Goal: Task Accomplishment & Management: Use online tool/utility

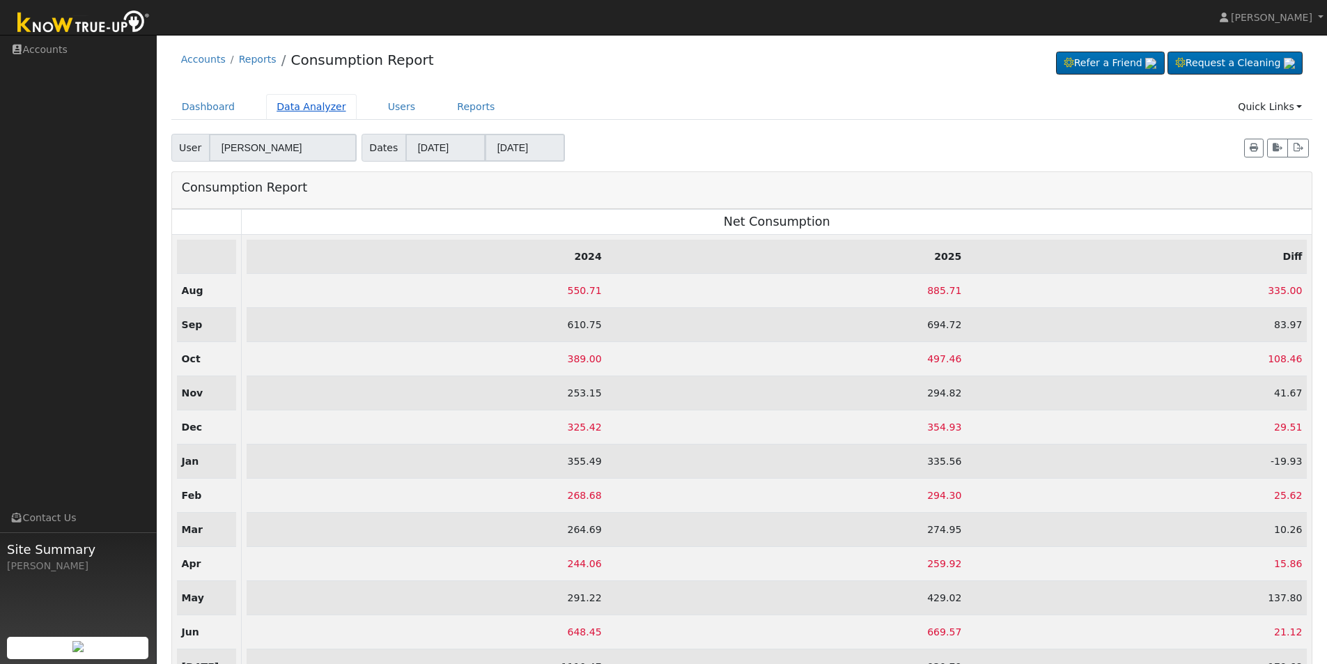
click at [286, 107] on link "Data Analyzer" at bounding box center [311, 107] width 91 height 26
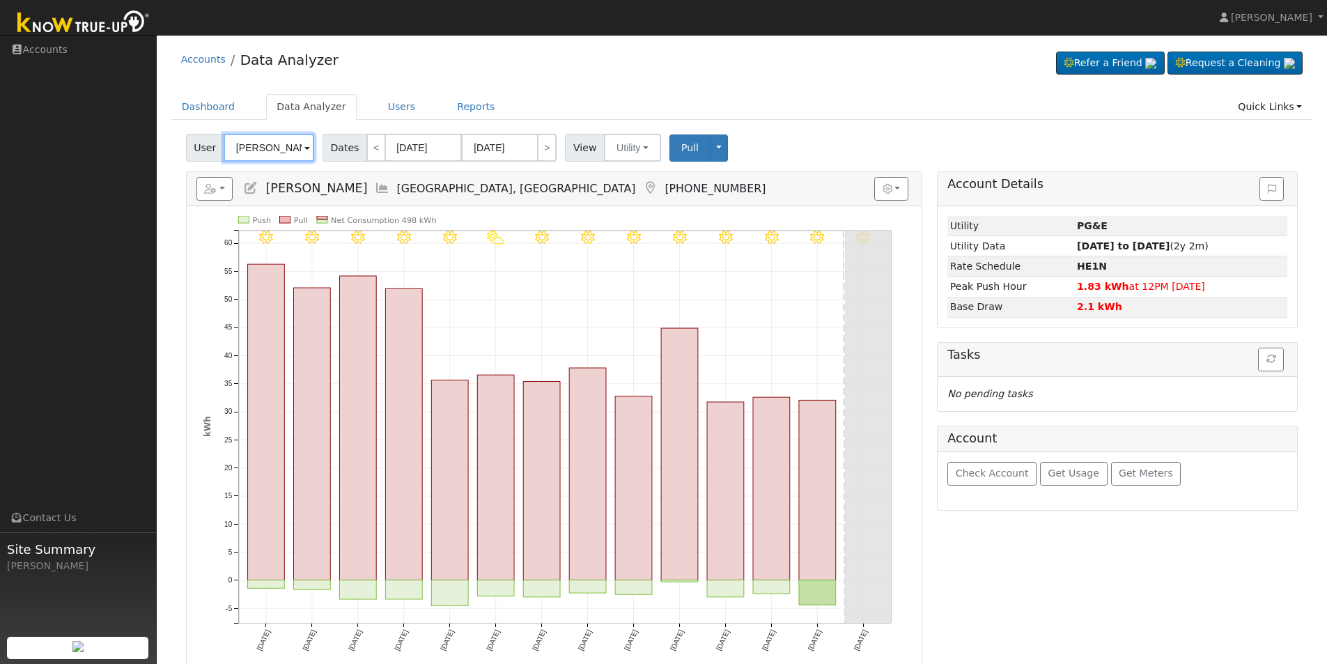
click at [281, 144] on input "Noelle Anderson" at bounding box center [269, 148] width 91 height 28
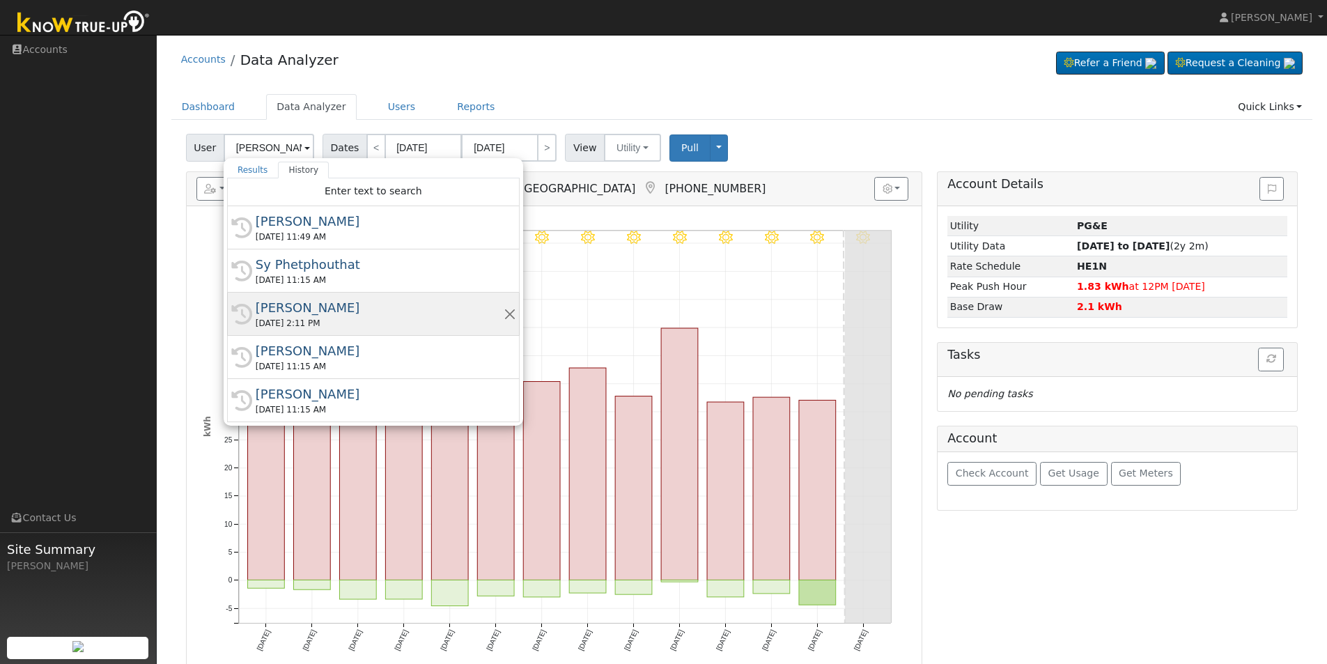
click at [292, 315] on div "Ruth Vickers" at bounding box center [380, 307] width 248 height 19
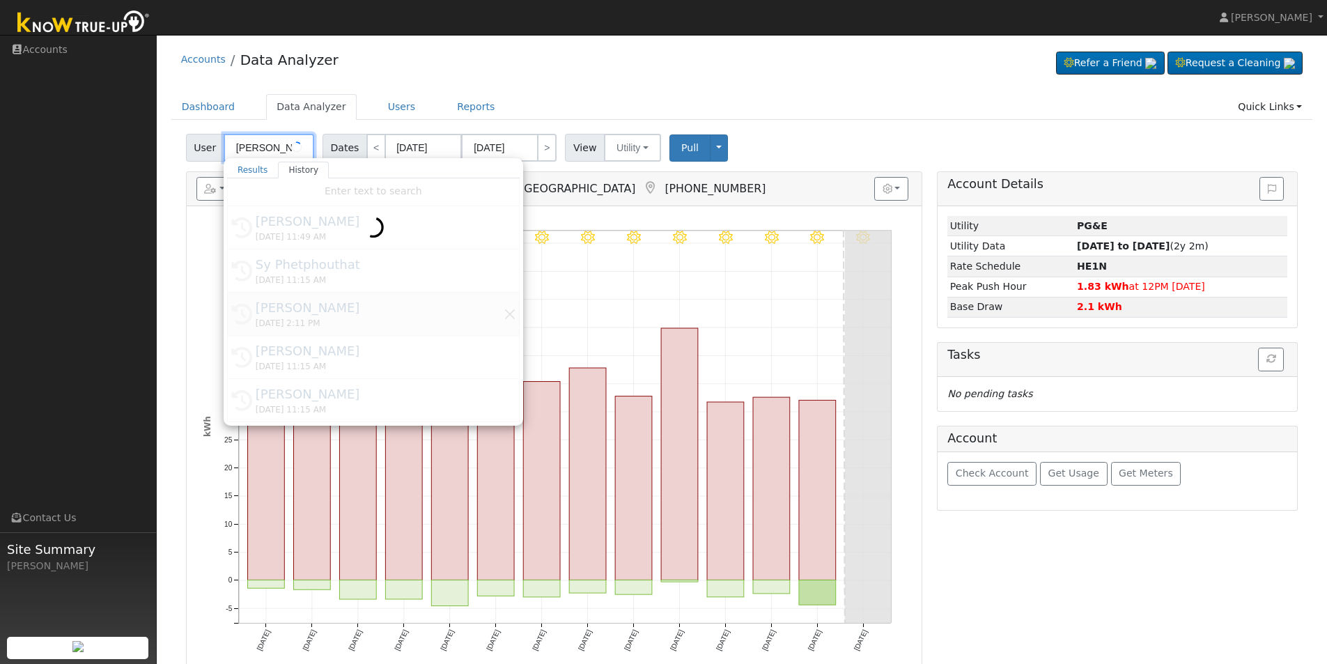
type input "[PERSON_NAME]"
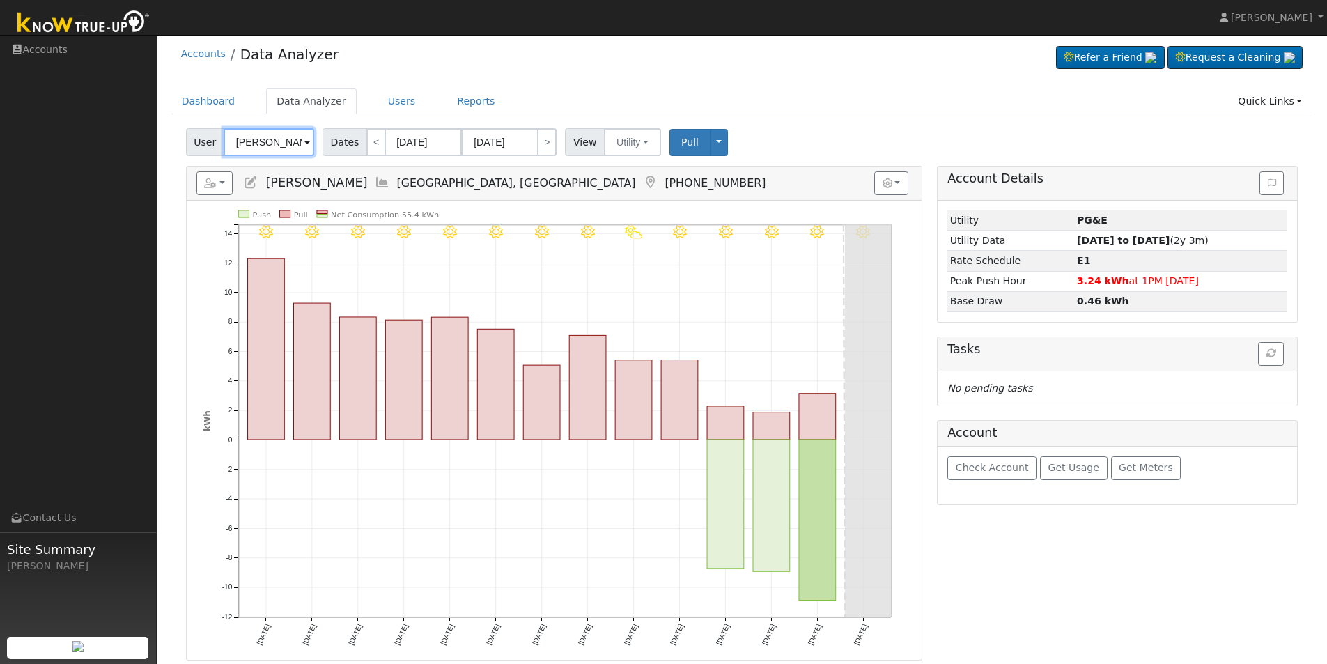
scroll to position [8, 0]
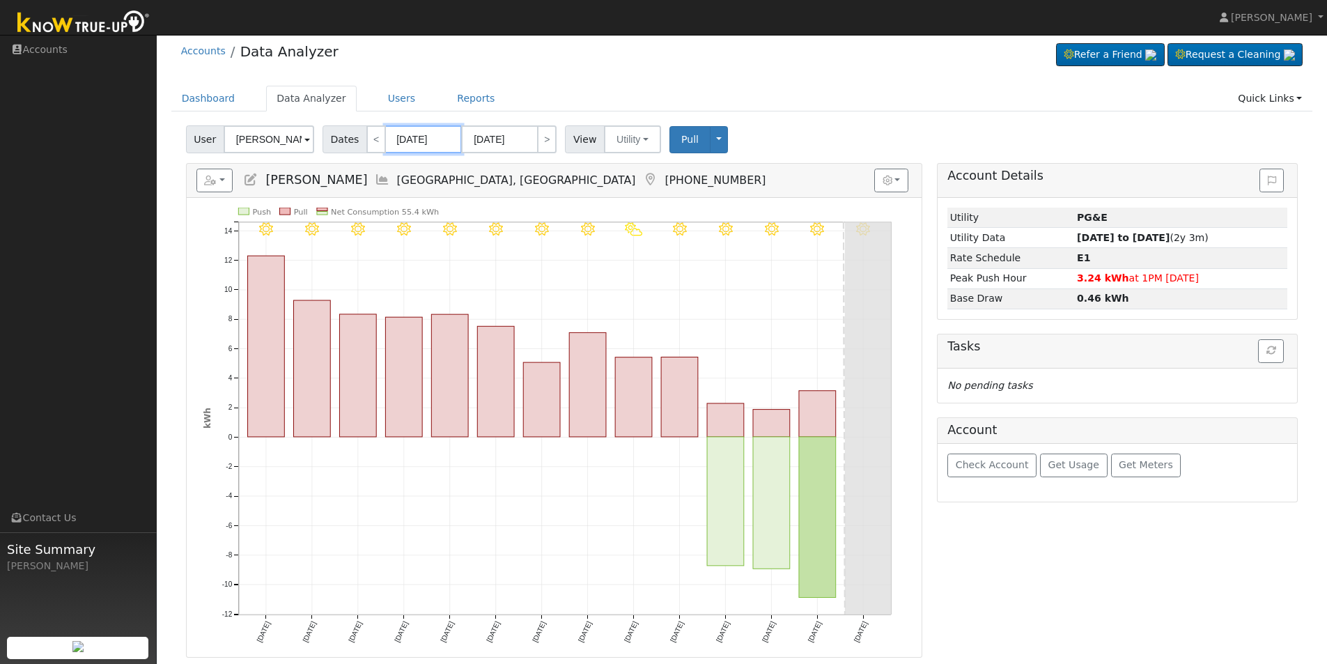
click at [445, 141] on input "09/24/2025" at bounding box center [423, 139] width 77 height 28
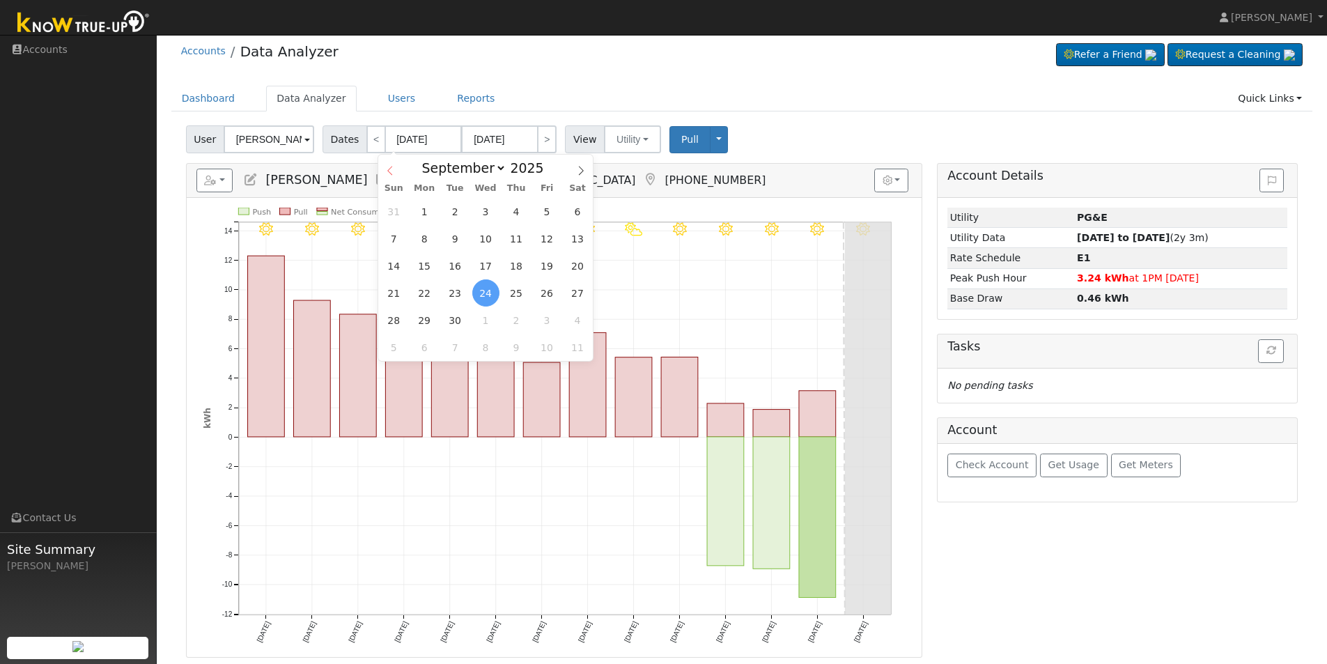
click at [393, 174] on icon at bounding box center [390, 171] width 10 height 10
click at [394, 174] on icon at bounding box center [390, 171] width 10 height 10
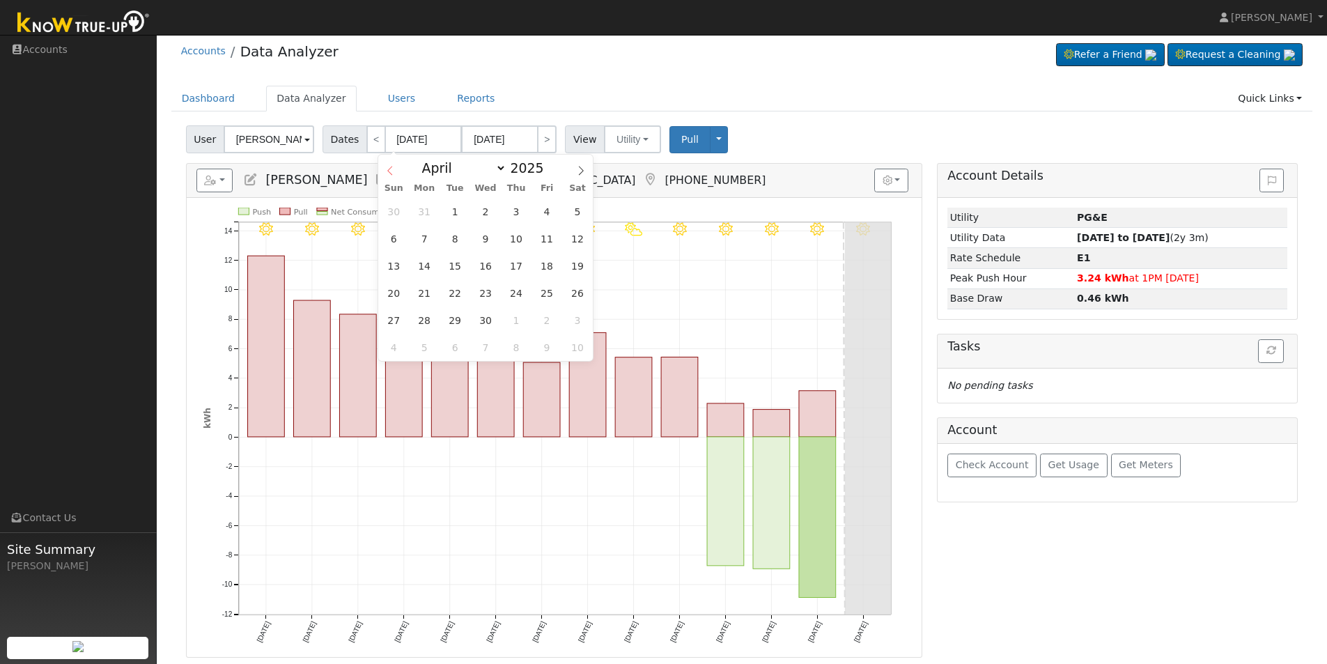
click at [396, 174] on span at bounding box center [390, 167] width 24 height 24
select select "0"
click at [396, 174] on span at bounding box center [390, 167] width 24 height 24
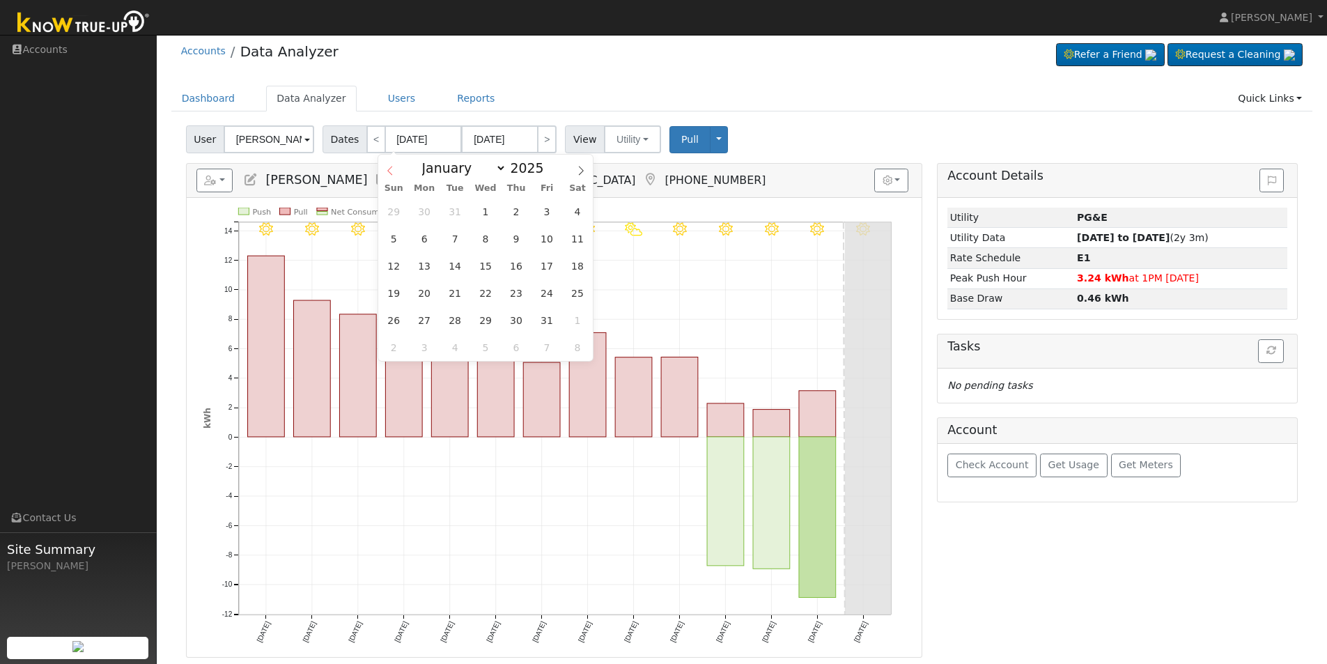
type input "2024"
click at [398, 174] on span at bounding box center [390, 167] width 24 height 24
click at [399, 174] on span at bounding box center [390, 167] width 24 height 24
select select "9"
click at [460, 212] on span "1" at bounding box center [455, 211] width 27 height 27
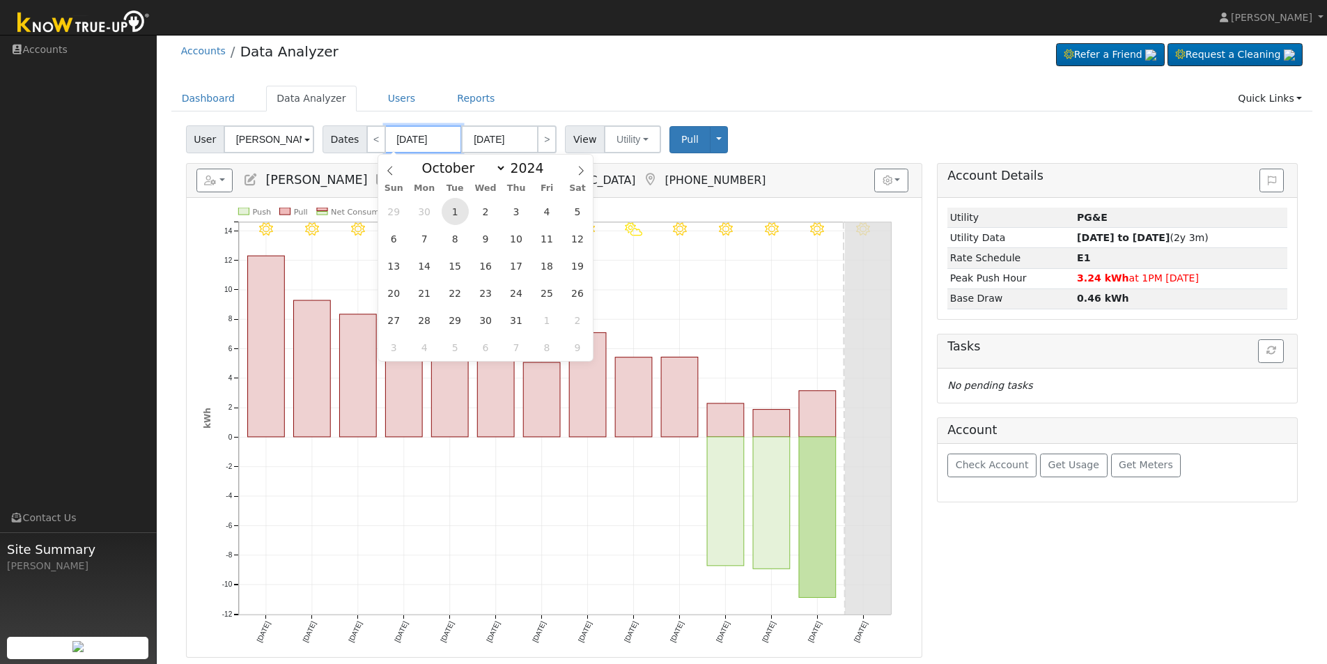
type input "[DATE]"
type input "10/31/2024"
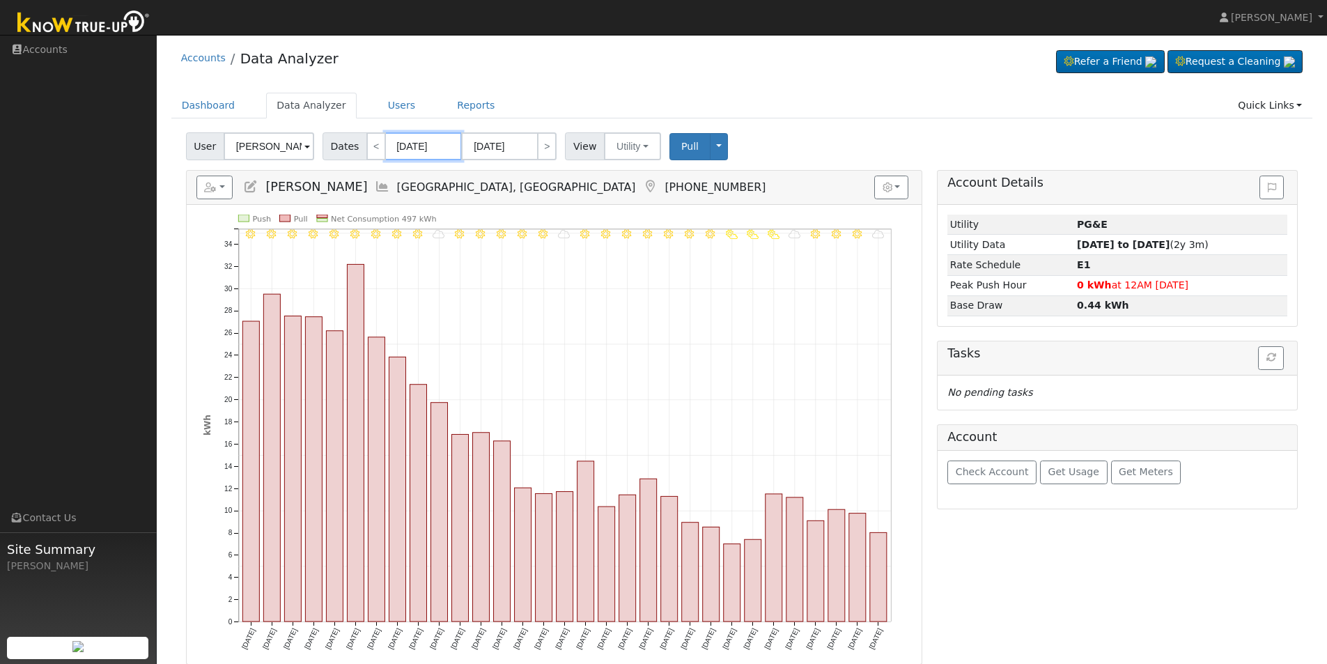
scroll to position [0, 0]
click at [539, 153] on link ">" at bounding box center [547, 148] width 20 height 28
type input "11/01/2024"
type input "11/30/2024"
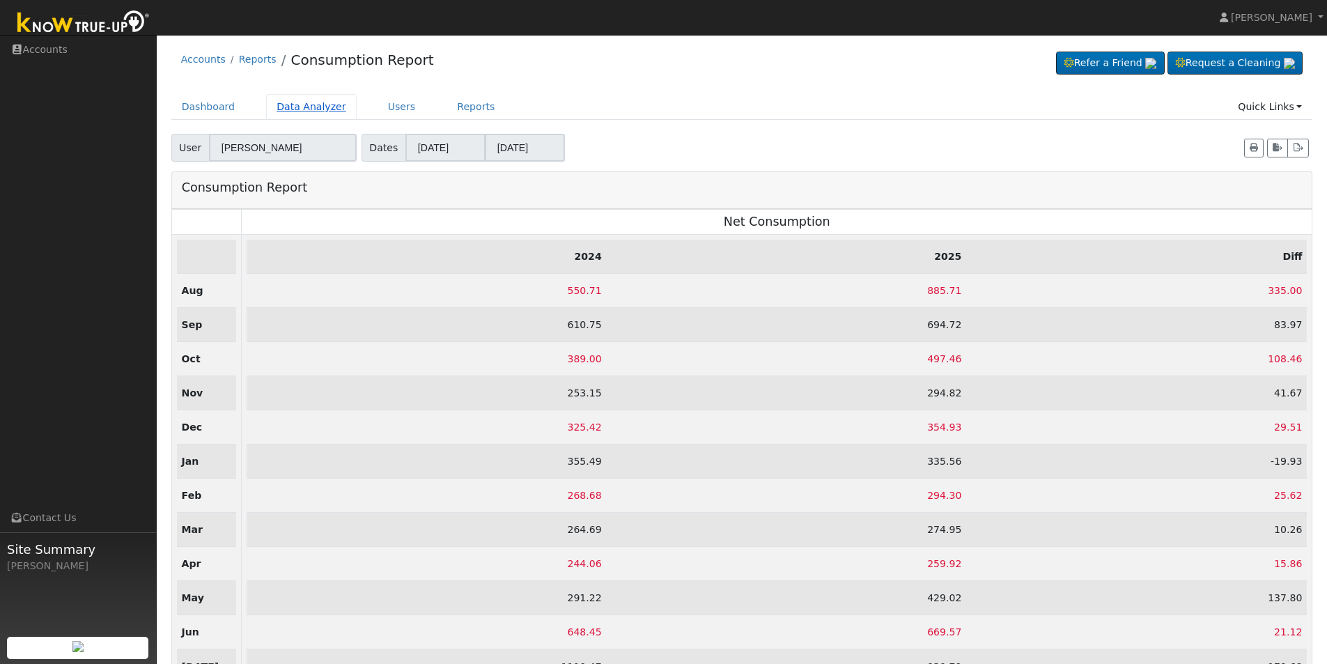
click at [293, 103] on link "Data Analyzer" at bounding box center [311, 107] width 91 height 26
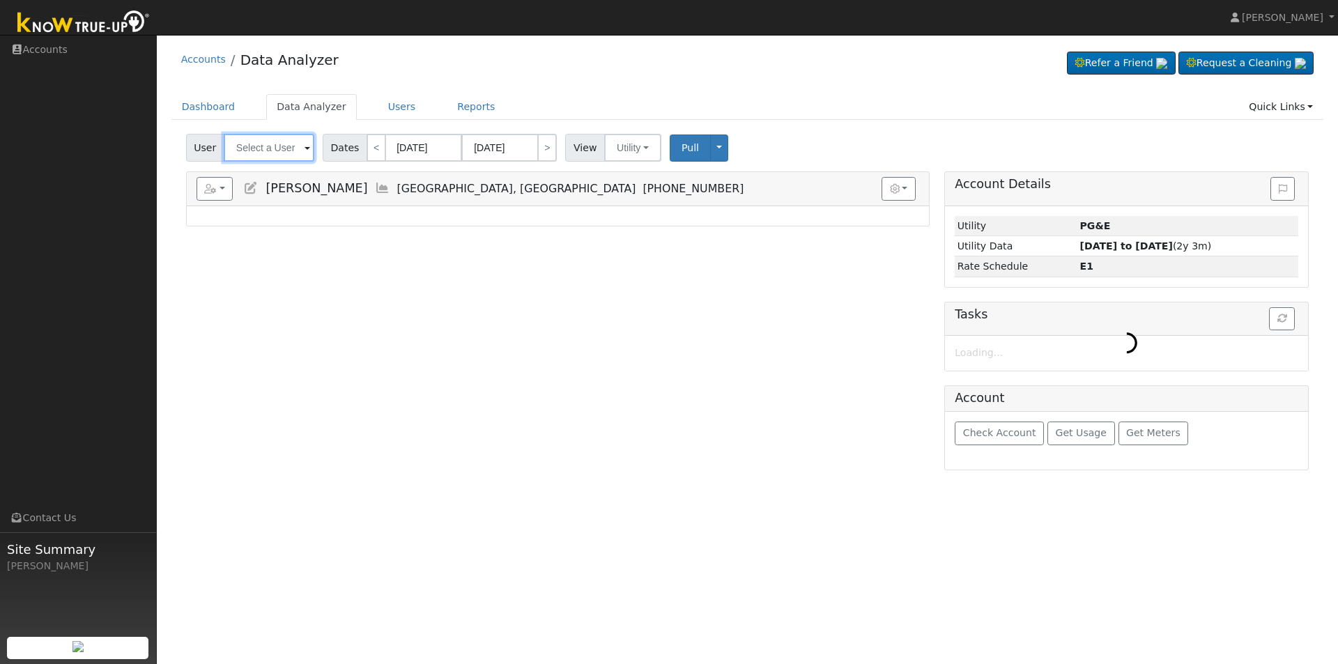
type input "[PERSON_NAME]"
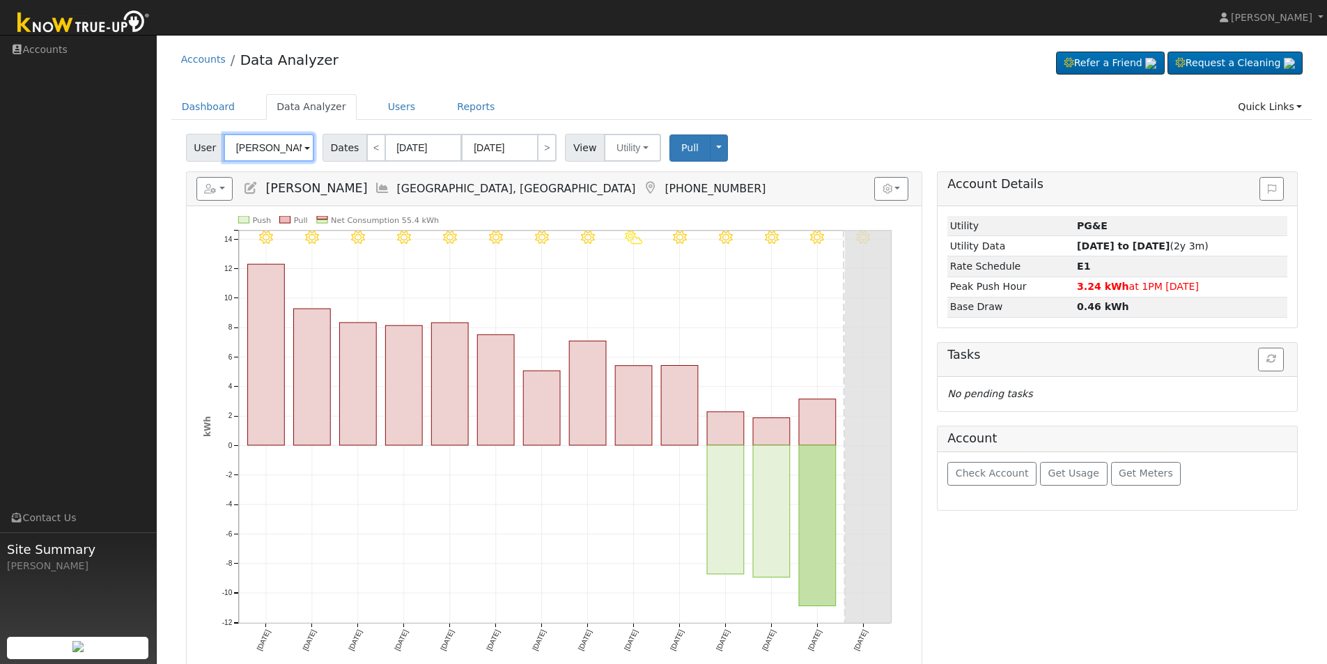
scroll to position [8, 0]
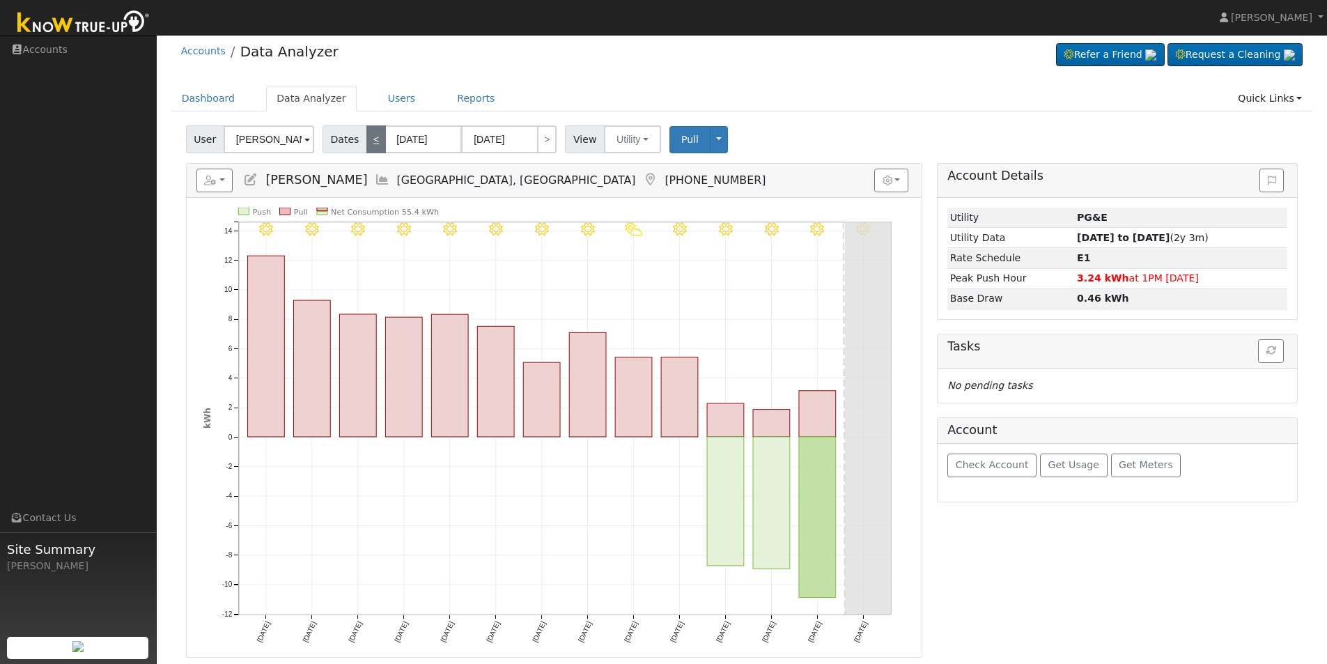
click at [373, 140] on link "<" at bounding box center [377, 139] width 20 height 28
type input "09/10/2025"
type input "09/23/2025"
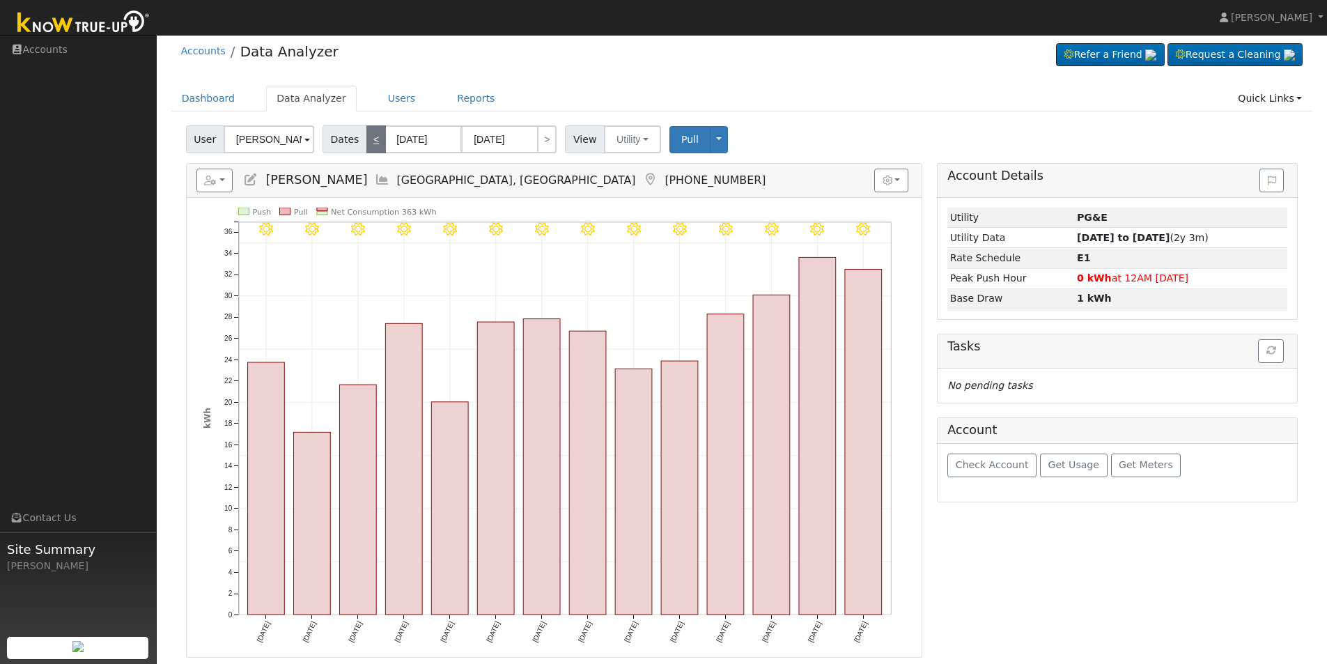
scroll to position [0, 0]
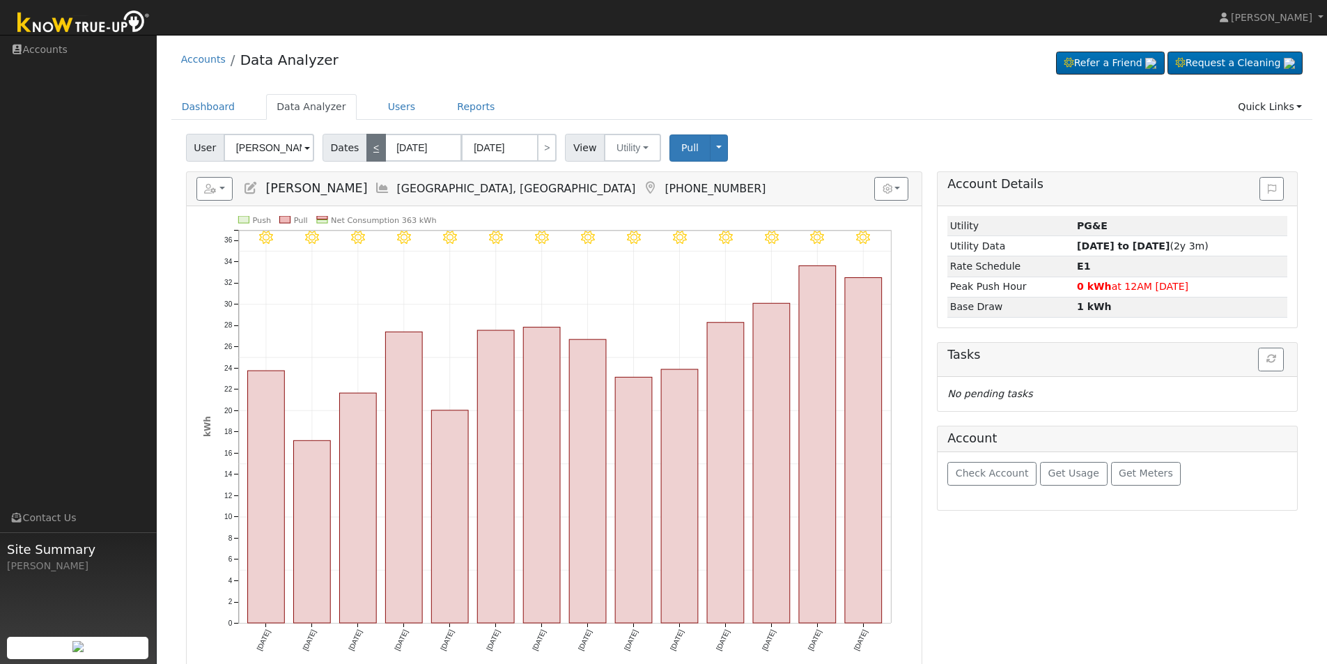
click at [373, 140] on link "<" at bounding box center [377, 148] width 20 height 28
type input "08/27/2025"
type input "09/09/2025"
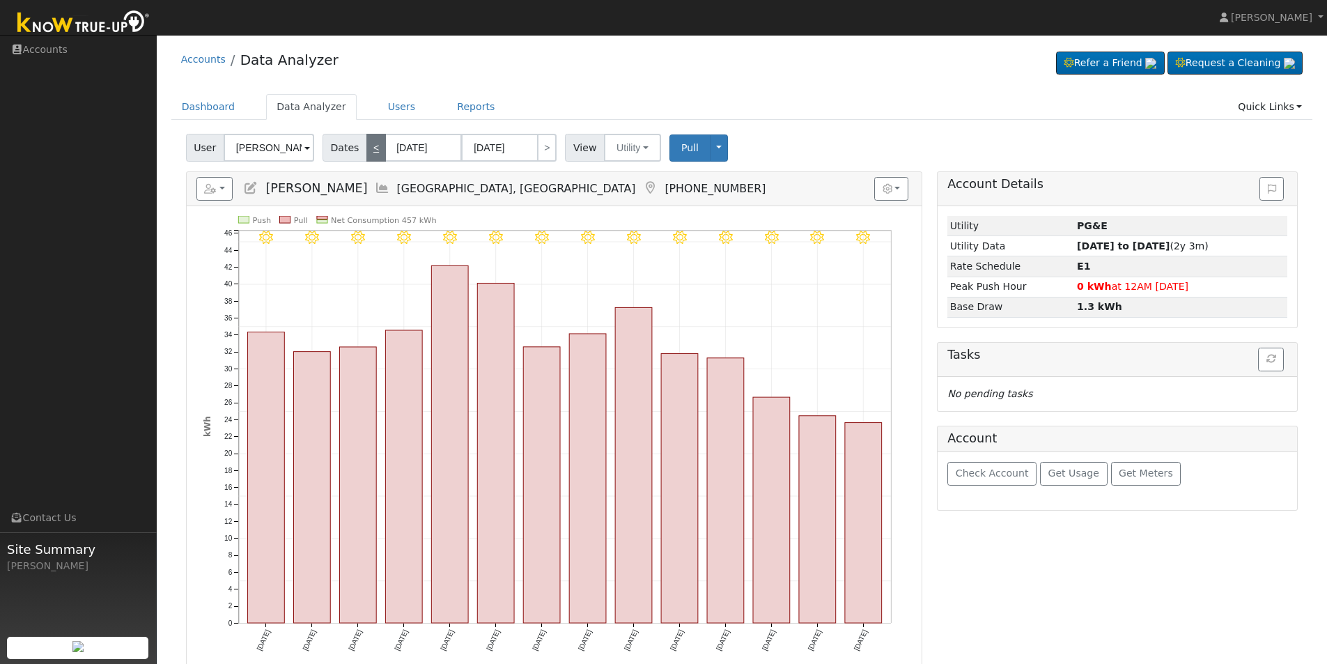
click at [373, 140] on link "<" at bounding box center [377, 148] width 20 height 28
type input "08/13/2025"
type input "08/26/2025"
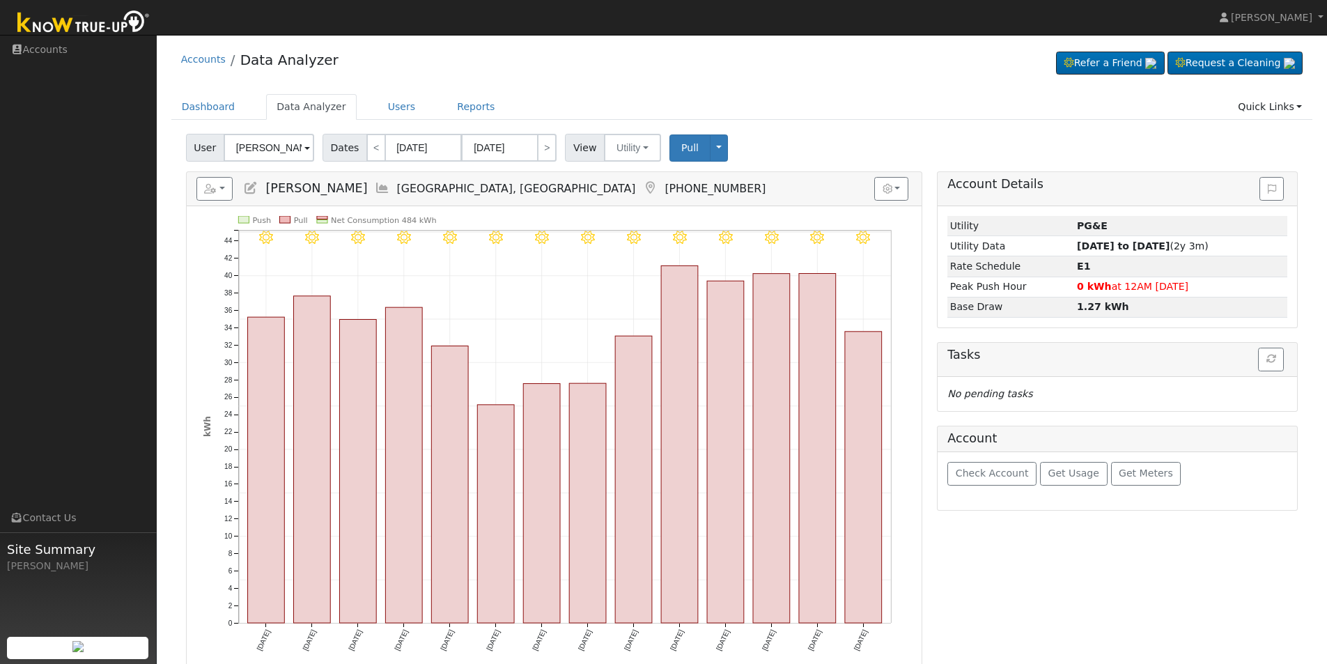
click at [305, 146] on span at bounding box center [308, 149] width 6 height 16
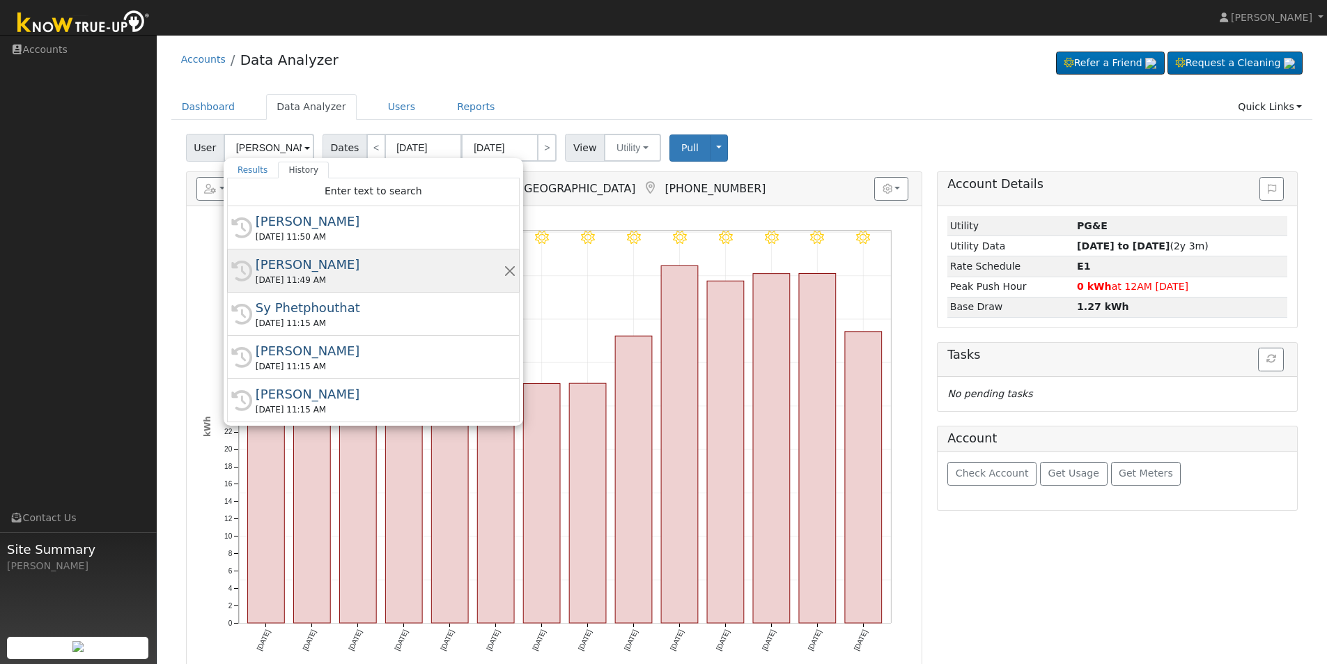
click at [292, 272] on div "Noelle Anderson" at bounding box center [380, 264] width 248 height 19
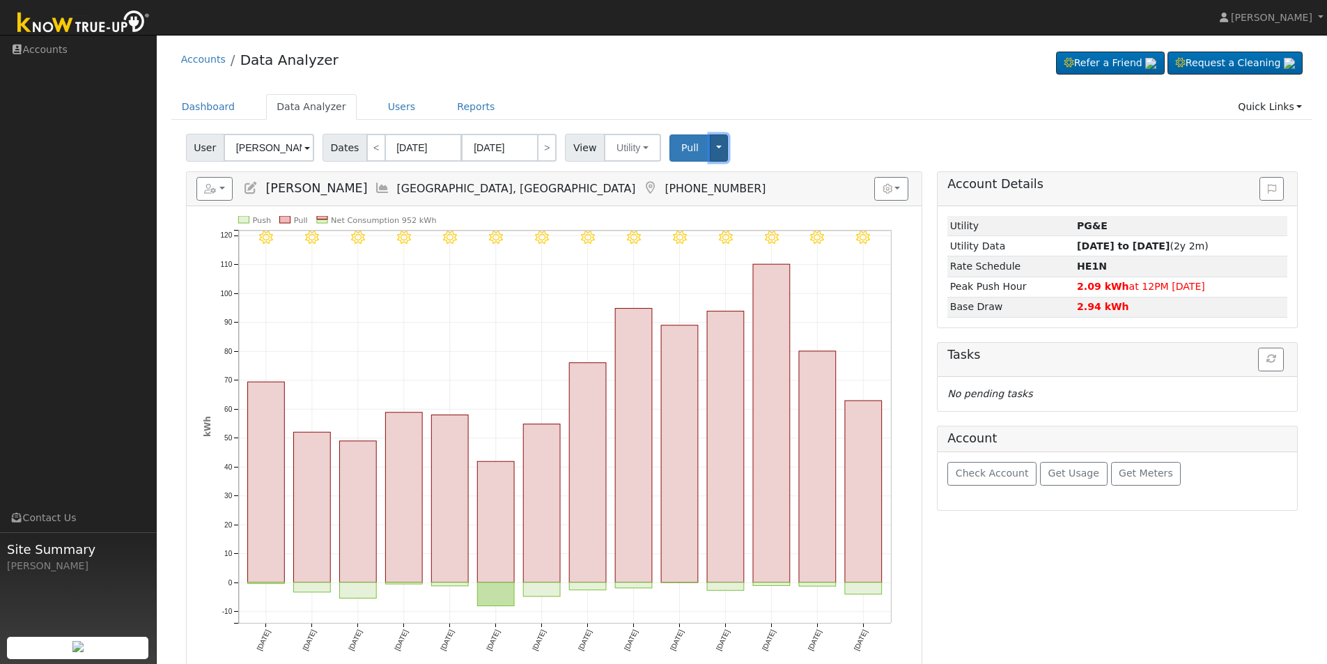
click at [710, 150] on button "Toggle Dropdown" at bounding box center [719, 147] width 18 height 27
click at [280, 147] on input "[PERSON_NAME]" at bounding box center [269, 148] width 91 height 28
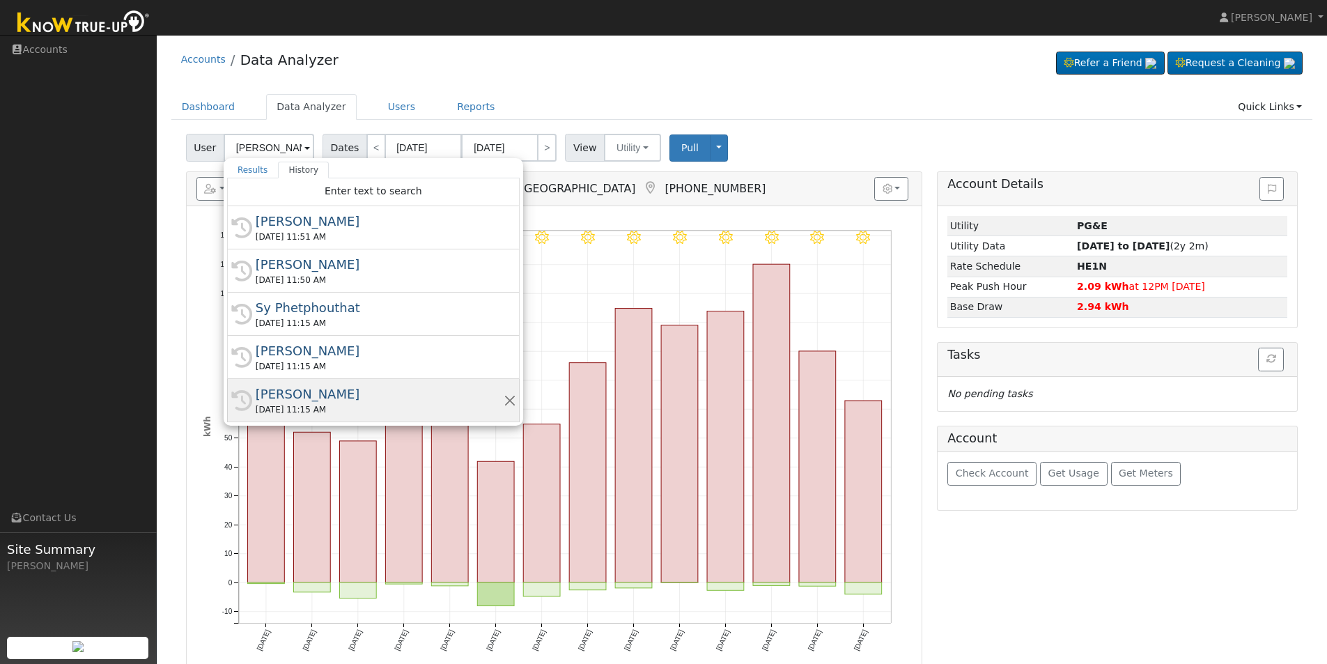
click at [286, 403] on div "07/30/2025 11:15 AM" at bounding box center [380, 409] width 248 height 13
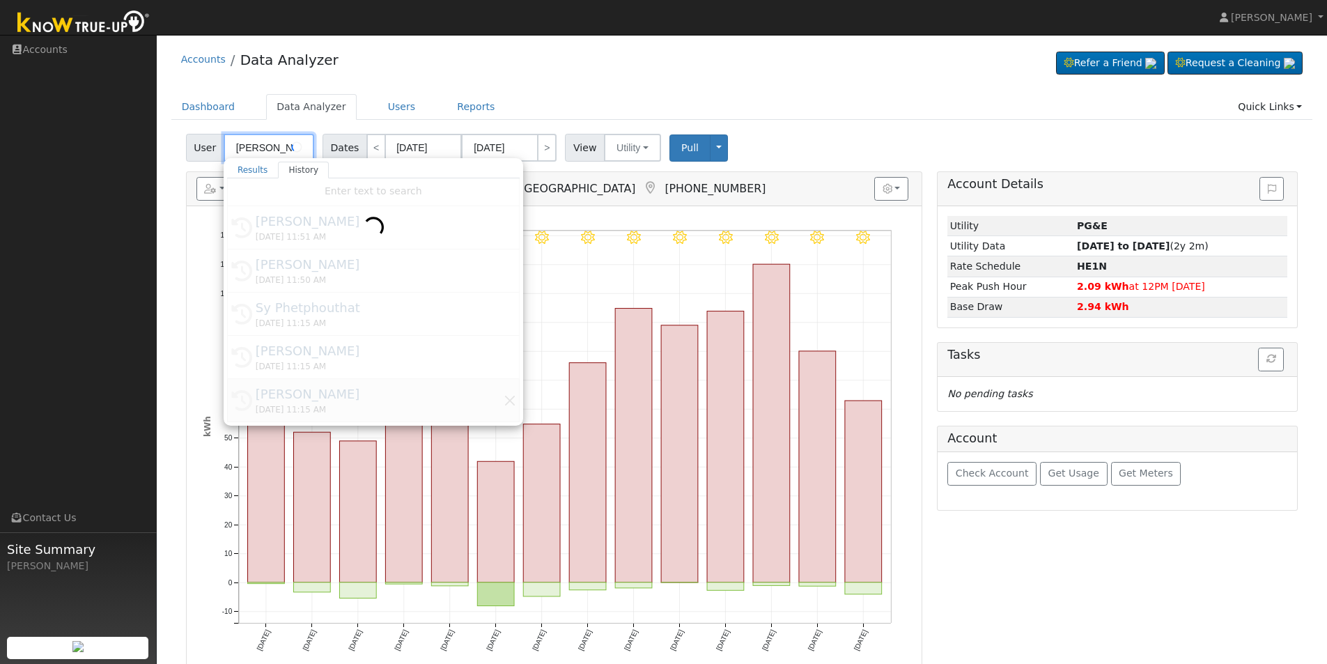
type input "Cedric Shelton"
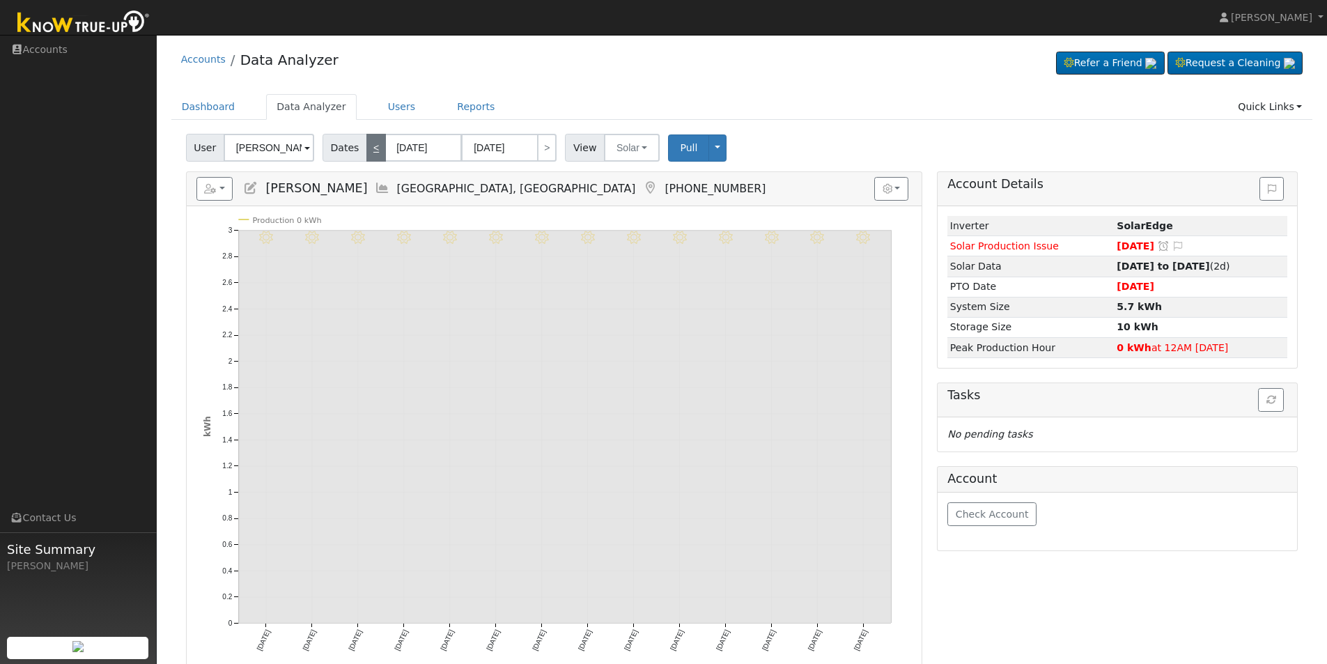
click at [367, 147] on link "<" at bounding box center [377, 148] width 20 height 28
type input "07/30/2025"
type input "08/12/2025"
click at [367, 147] on link "<" at bounding box center [377, 148] width 20 height 28
type input "07/16/2025"
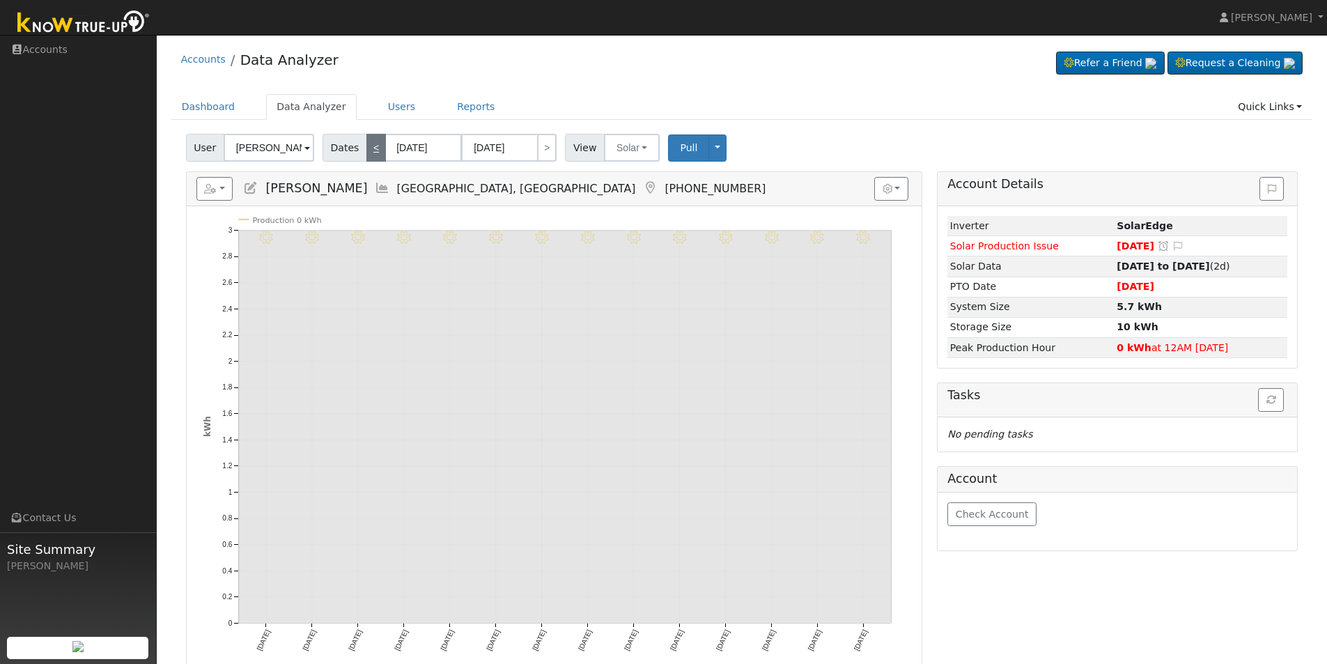
type input "07/29/2025"
click at [305, 148] on span at bounding box center [308, 149] width 6 height 16
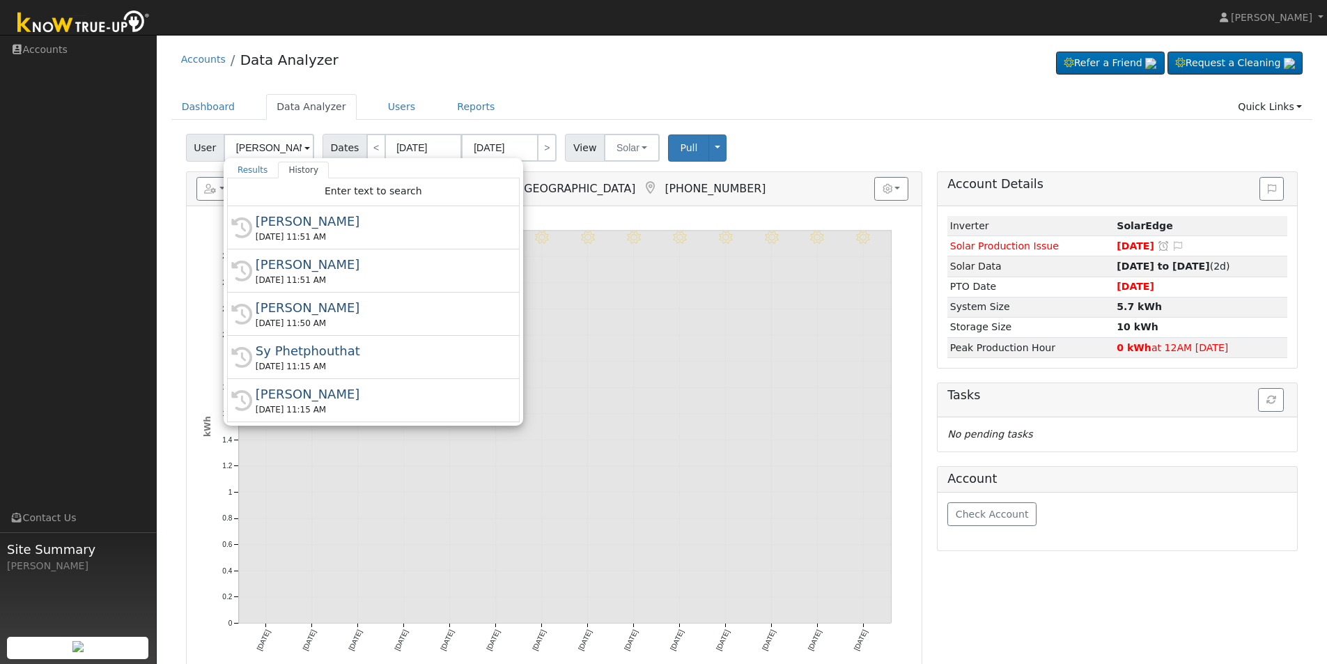
click at [310, 408] on div "07/30/2025 11:15 AM" at bounding box center [380, 409] width 248 height 13
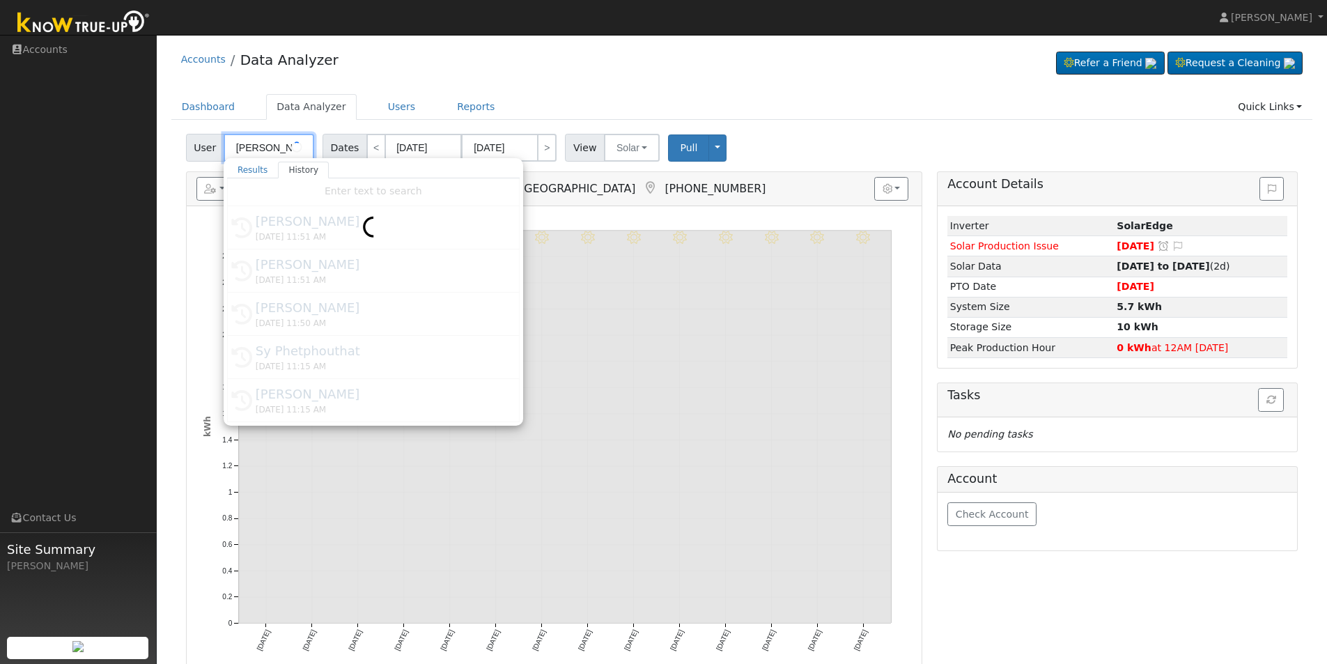
type input "Gilbert Castillo"
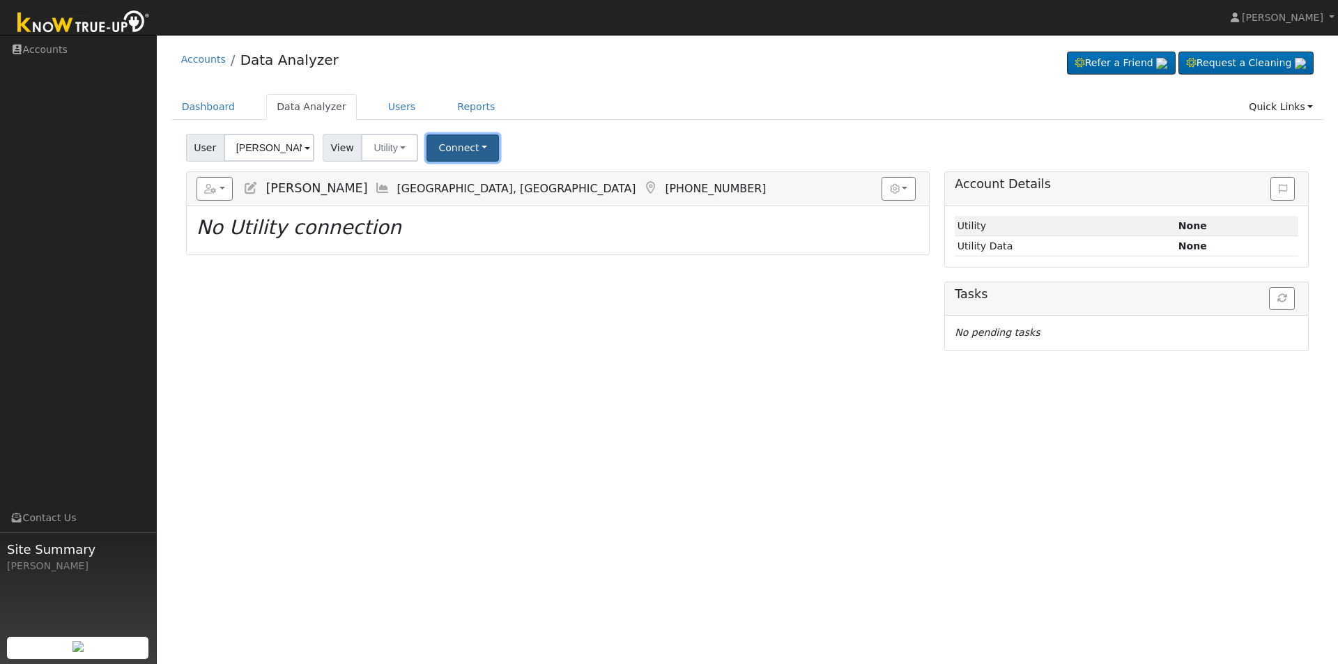
click at [459, 142] on button "Connect" at bounding box center [462, 147] width 72 height 27
drag, startPoint x: 431, startPoint y: 355, endPoint x: 334, endPoint y: 174, distance: 205.4
click at [430, 356] on div "User Profile First name Last name Email Email Notifications No Emails No Emails…" at bounding box center [747, 349] width 1181 height 629
click at [204, 109] on link "Dashboard" at bounding box center [208, 107] width 75 height 26
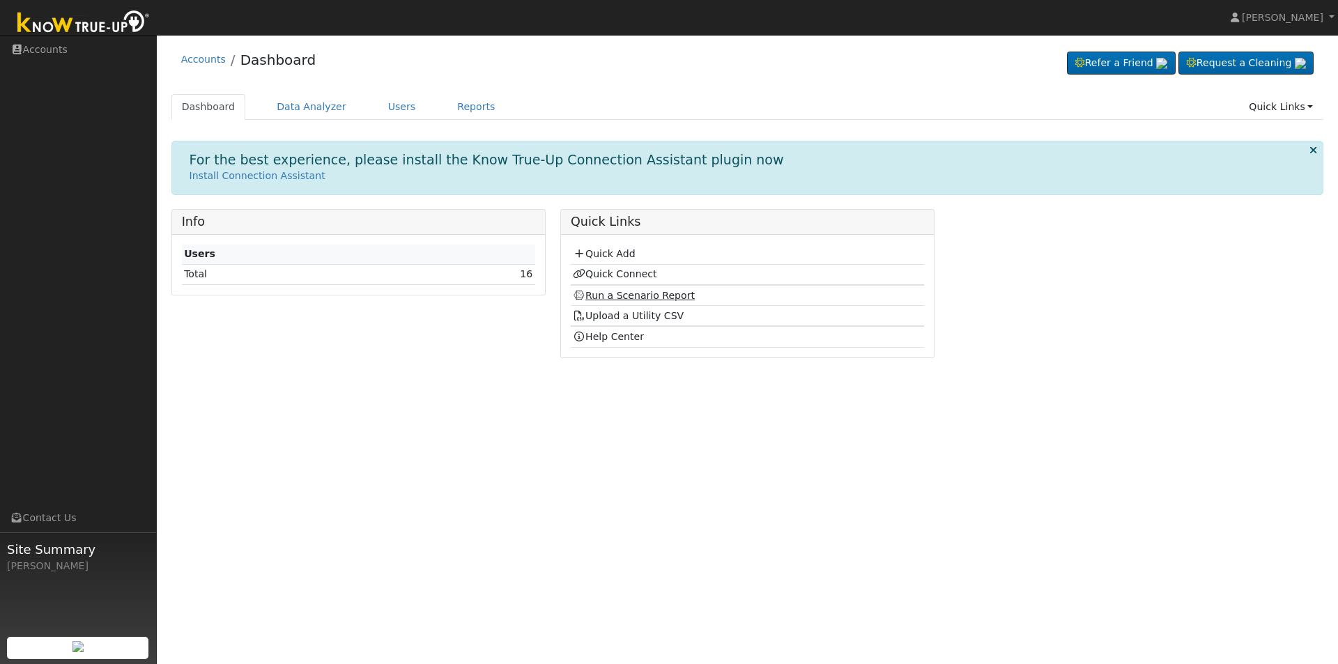
click at [614, 293] on link "Run a Scenario Report" at bounding box center [634, 295] width 122 height 11
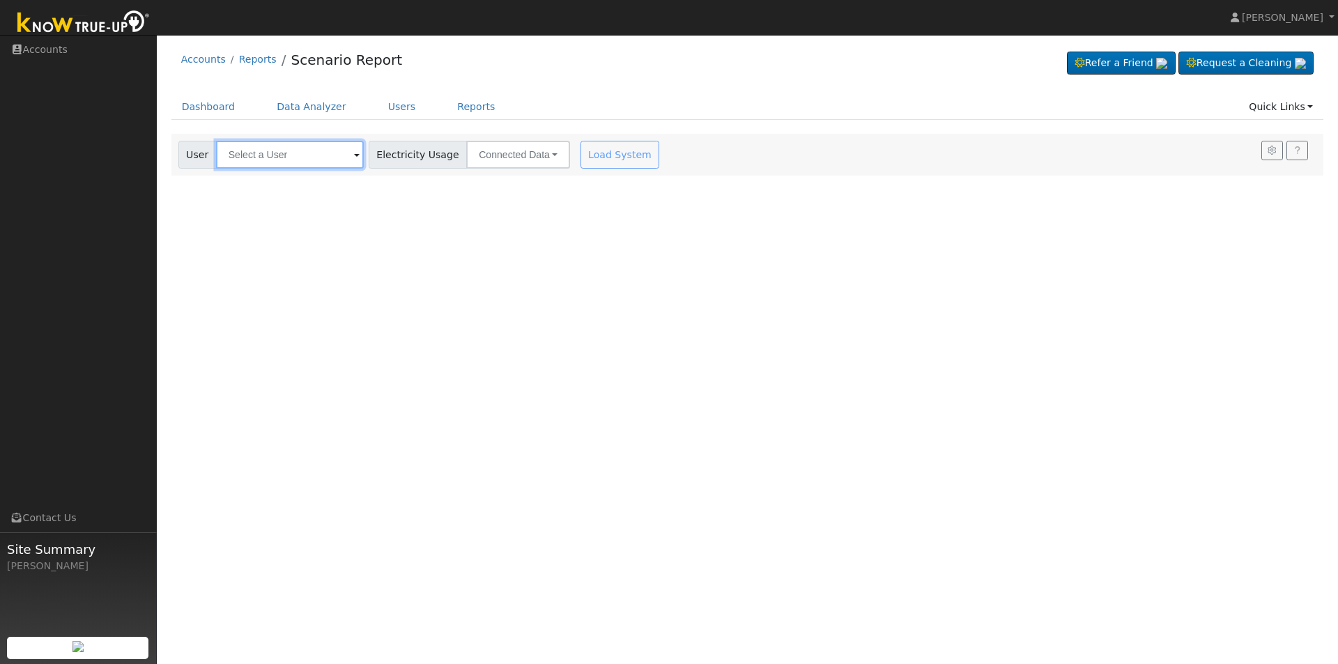
click at [341, 163] on input "text" at bounding box center [290, 155] width 148 height 28
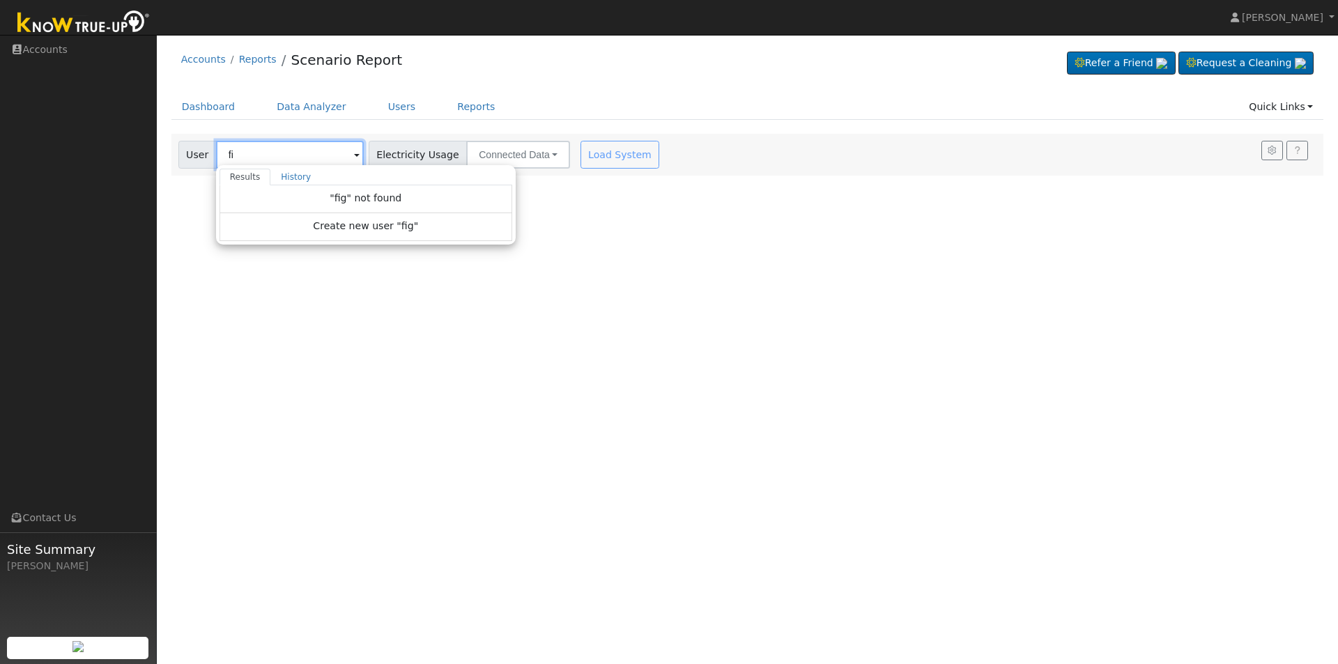
type input "f"
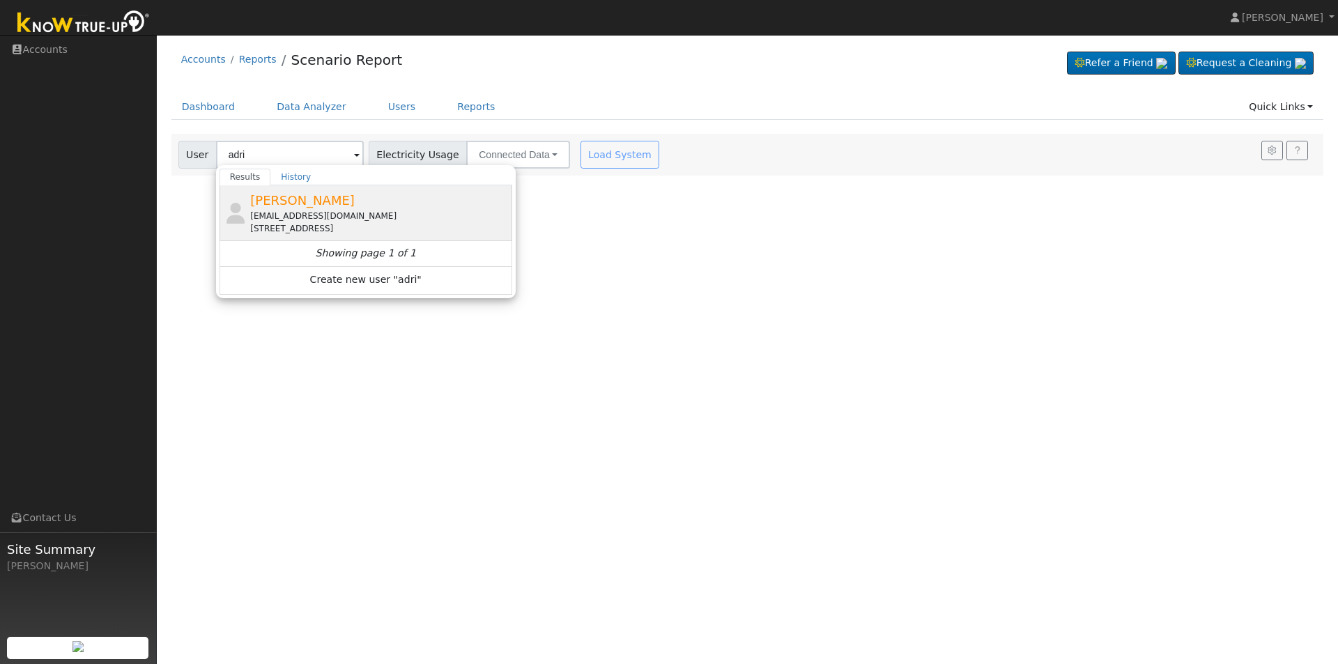
click at [258, 209] on div "Adrian Figueroa afigueroa2357@yahoo.com 1010 South Clovis Avenue, 103, Fresno, …" at bounding box center [379, 213] width 259 height 44
type input "Adrian Figueroa"
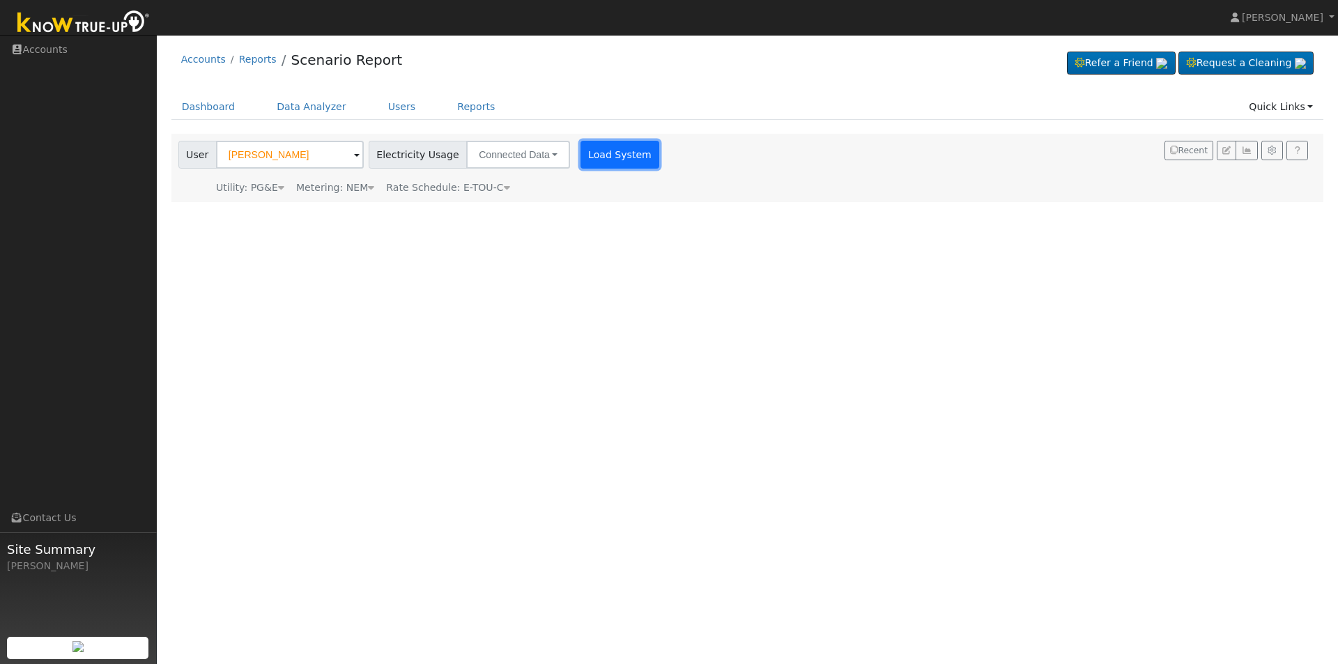
click at [606, 155] on button "Load System" at bounding box center [619, 155] width 79 height 28
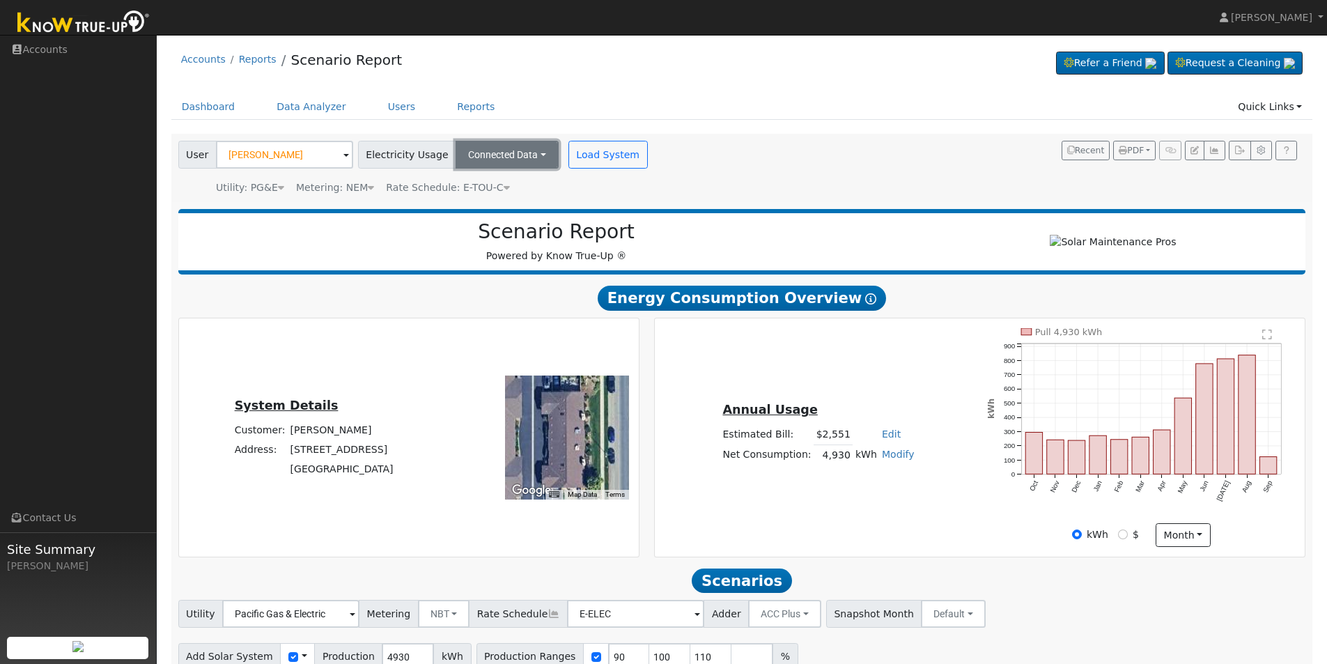
click at [522, 152] on button "Connected Data" at bounding box center [507, 155] width 103 height 28
click at [520, 152] on button "Connected Data" at bounding box center [507, 155] width 103 height 28
click at [519, 153] on button "Connected Data" at bounding box center [507, 155] width 103 height 28
click at [786, 174] on div "User Adrian Figueroa Account Default Account Default Account 1010 South Clovis …" at bounding box center [740, 165] width 1128 height 59
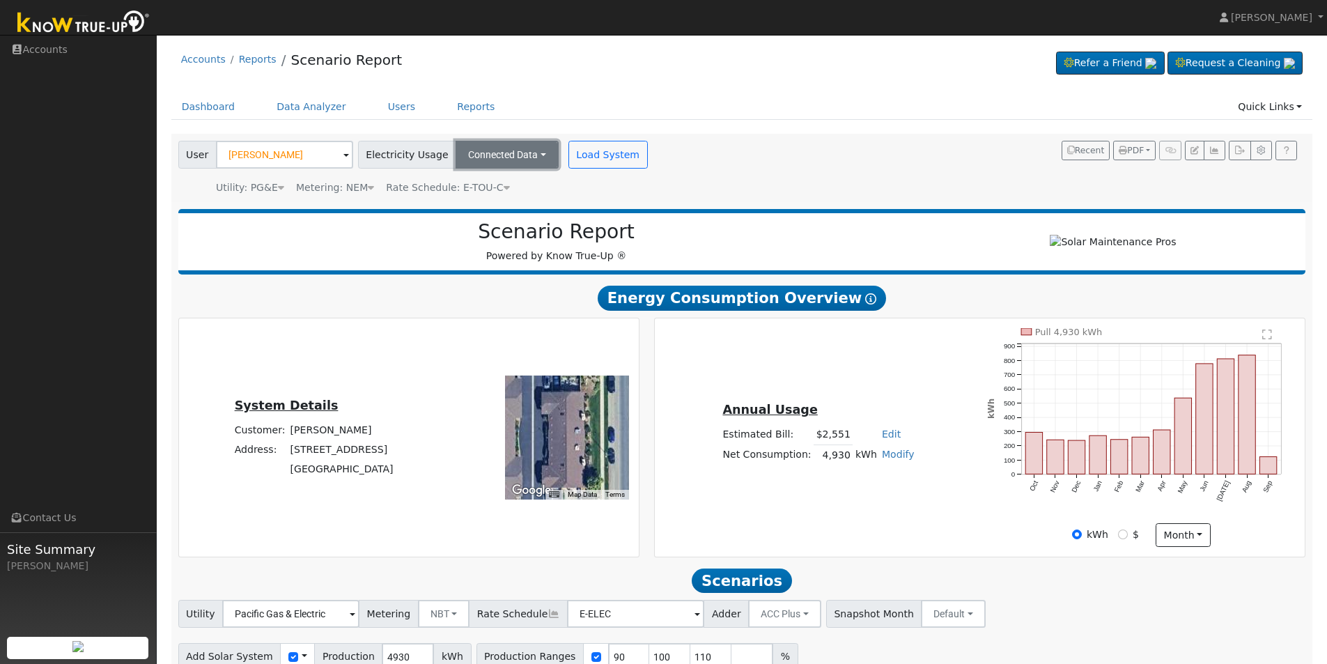
click at [465, 145] on button "Connected Data" at bounding box center [507, 155] width 103 height 28
click at [507, 183] on link "Connected Data" at bounding box center [507, 186] width 99 height 20
click at [780, 158] on div "User Adrian Figueroa Account Default Account Default Account 1010 South Clovis …" at bounding box center [740, 165] width 1128 height 59
click at [1133, 148] on span "PDF" at bounding box center [1131, 151] width 25 height 10
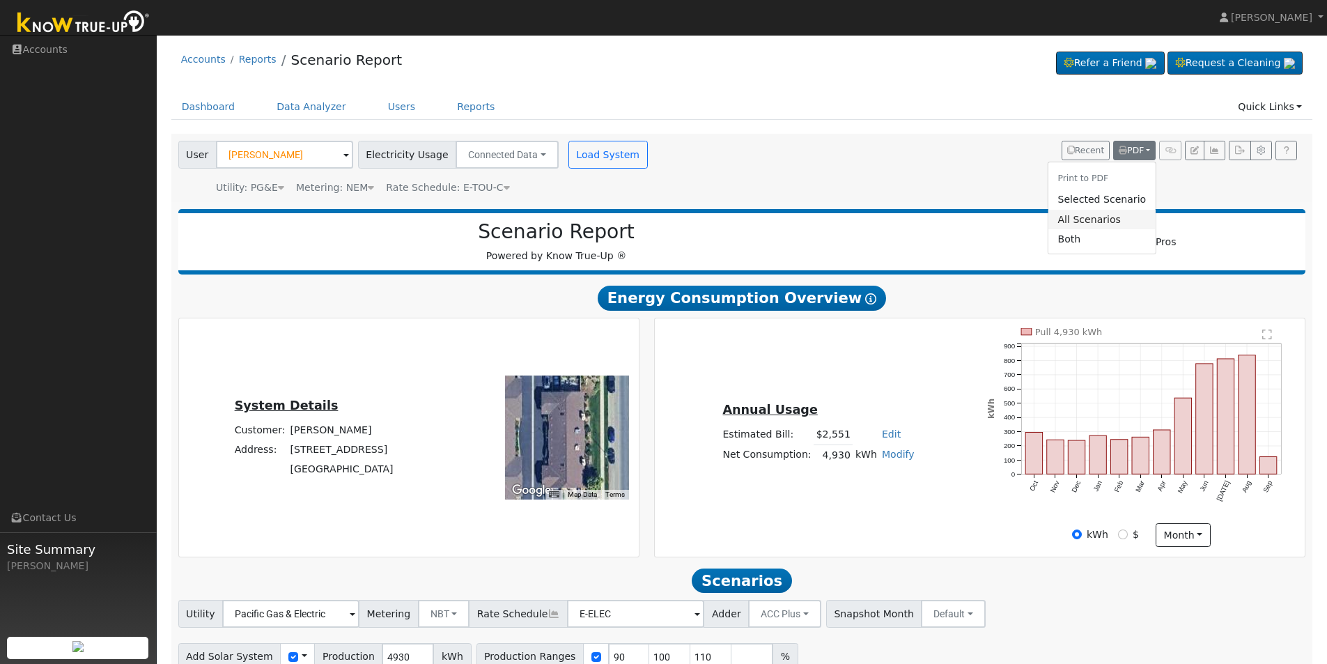
click at [1083, 222] on link "All Scenarios" at bounding box center [1102, 220] width 108 height 20
click at [1125, 151] on icon "button" at bounding box center [1123, 150] width 8 height 8
click at [1069, 243] on link "Both" at bounding box center [1102, 239] width 108 height 20
click at [1125, 151] on icon "button" at bounding box center [1123, 150] width 8 height 8
click at [1102, 222] on link "All Scenarios" at bounding box center [1102, 220] width 108 height 20
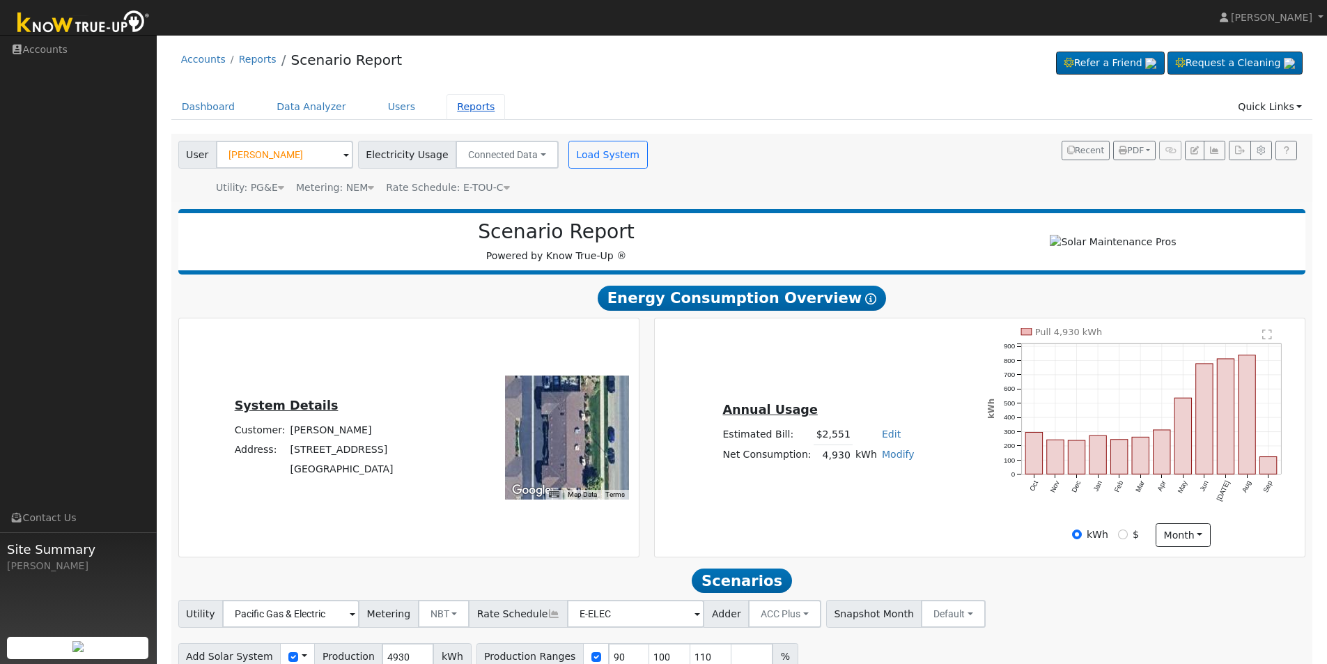
click at [457, 108] on link "Reports" at bounding box center [476, 107] width 59 height 26
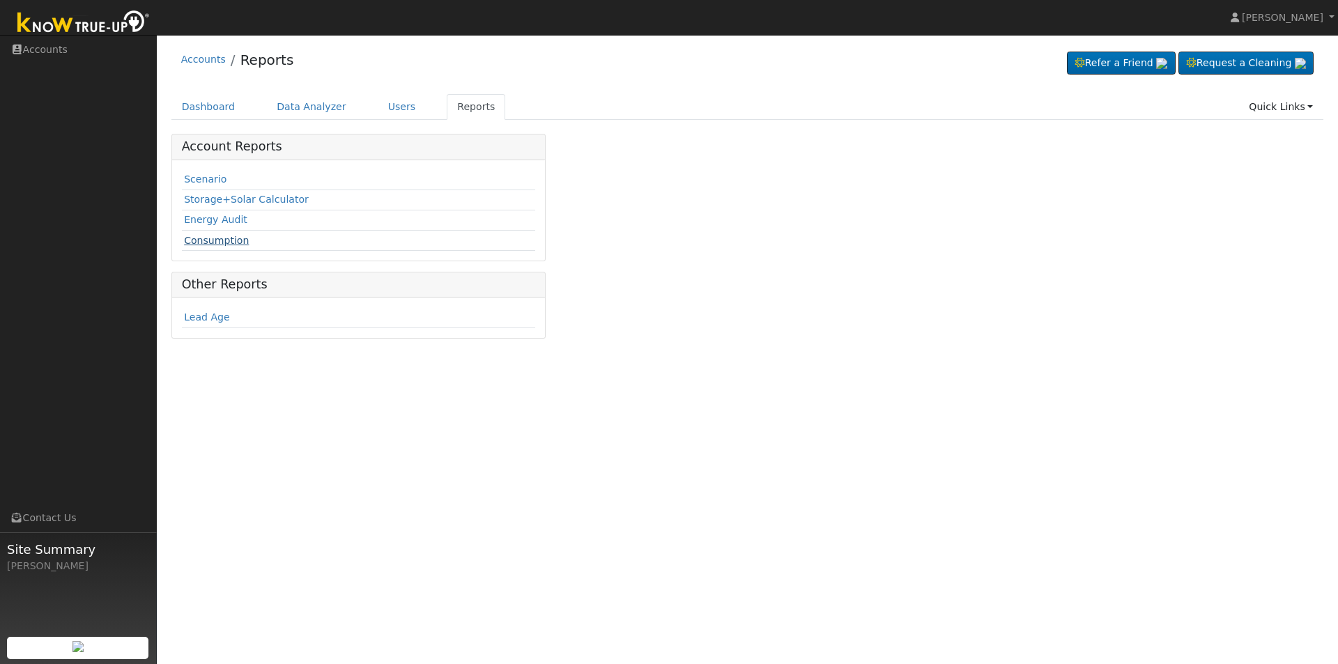
click at [187, 240] on link "Consumption" at bounding box center [216, 240] width 65 height 11
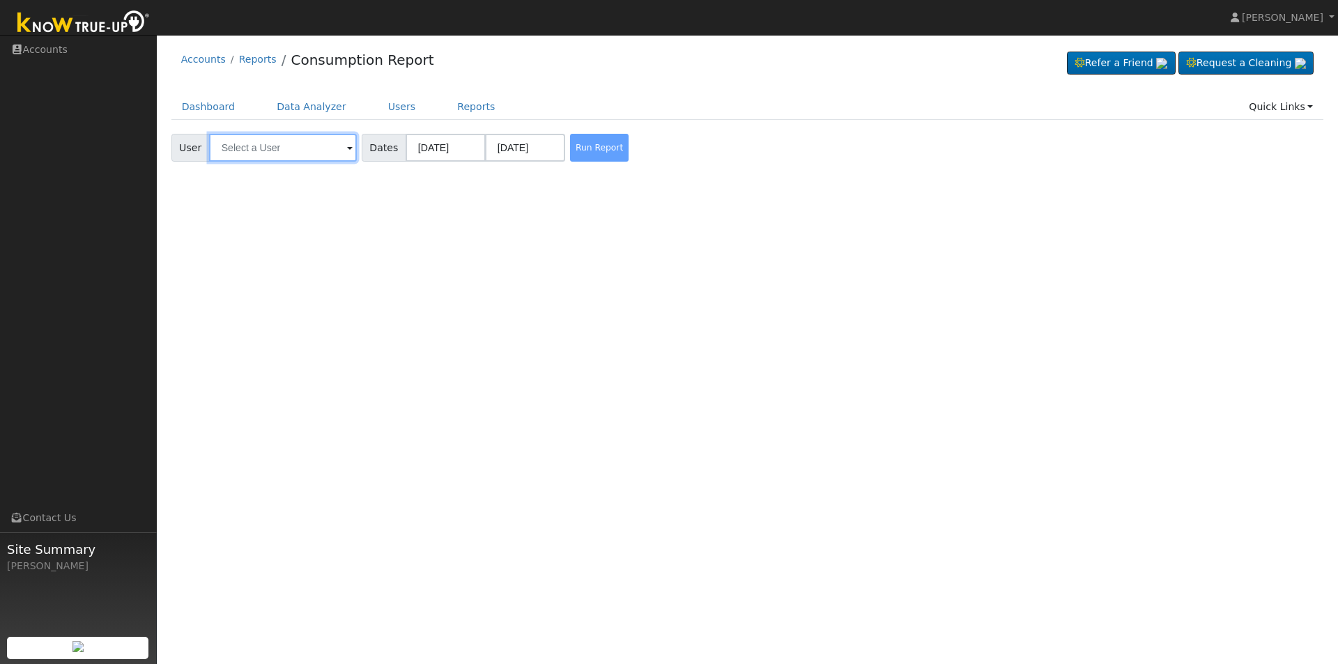
click at [259, 152] on input "text" at bounding box center [283, 148] width 148 height 28
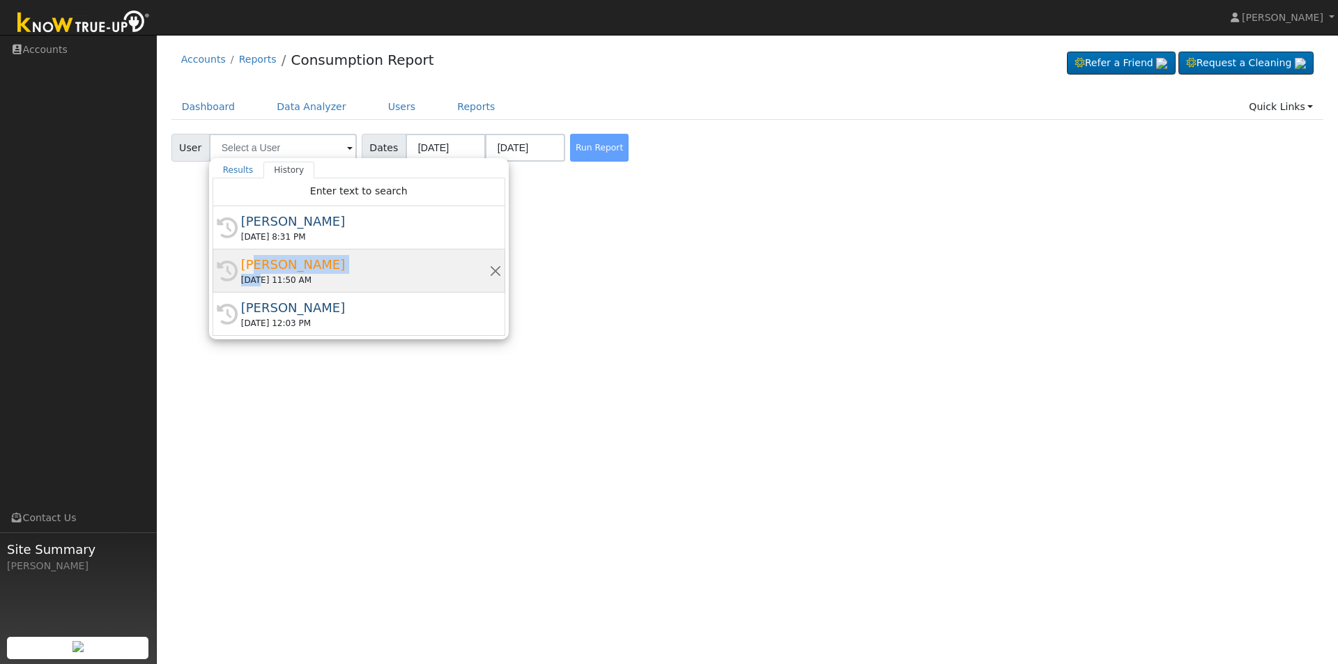
click at [253, 271] on span "[PERSON_NAME] [DATE] 11:50 AM" at bounding box center [365, 270] width 248 height 31
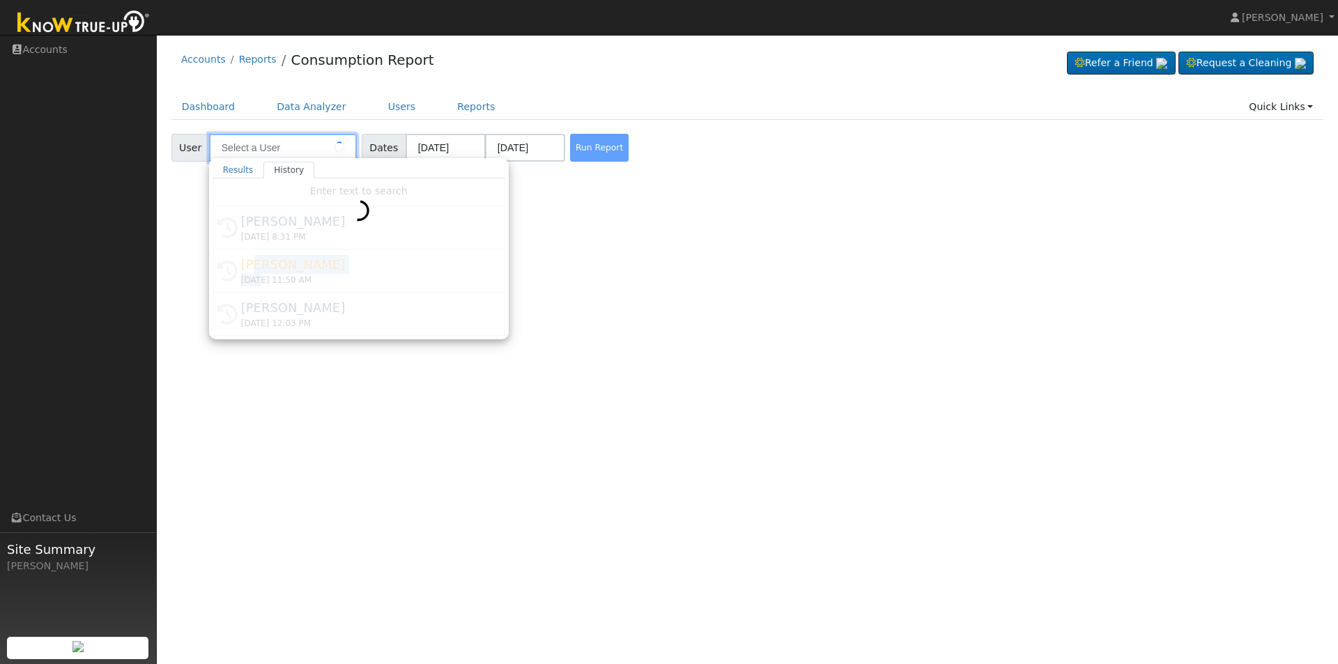
type input "[PERSON_NAME]"
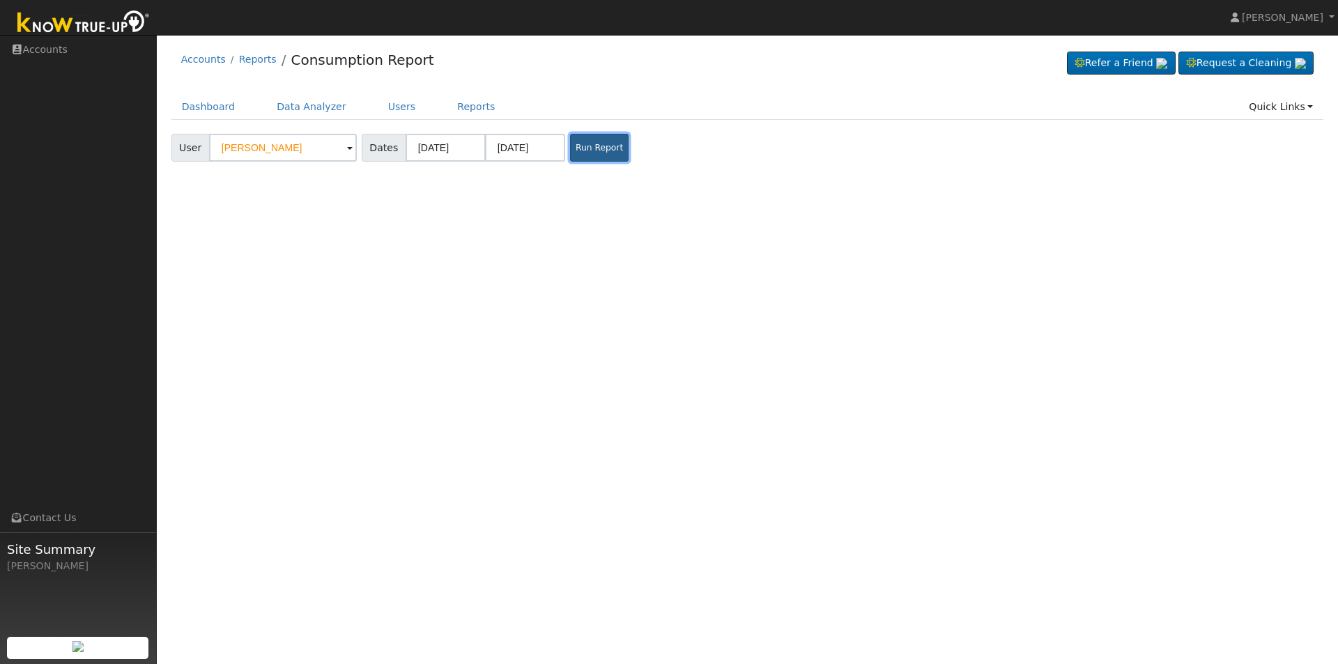
click at [601, 144] on button "Run Report" at bounding box center [599, 148] width 59 height 28
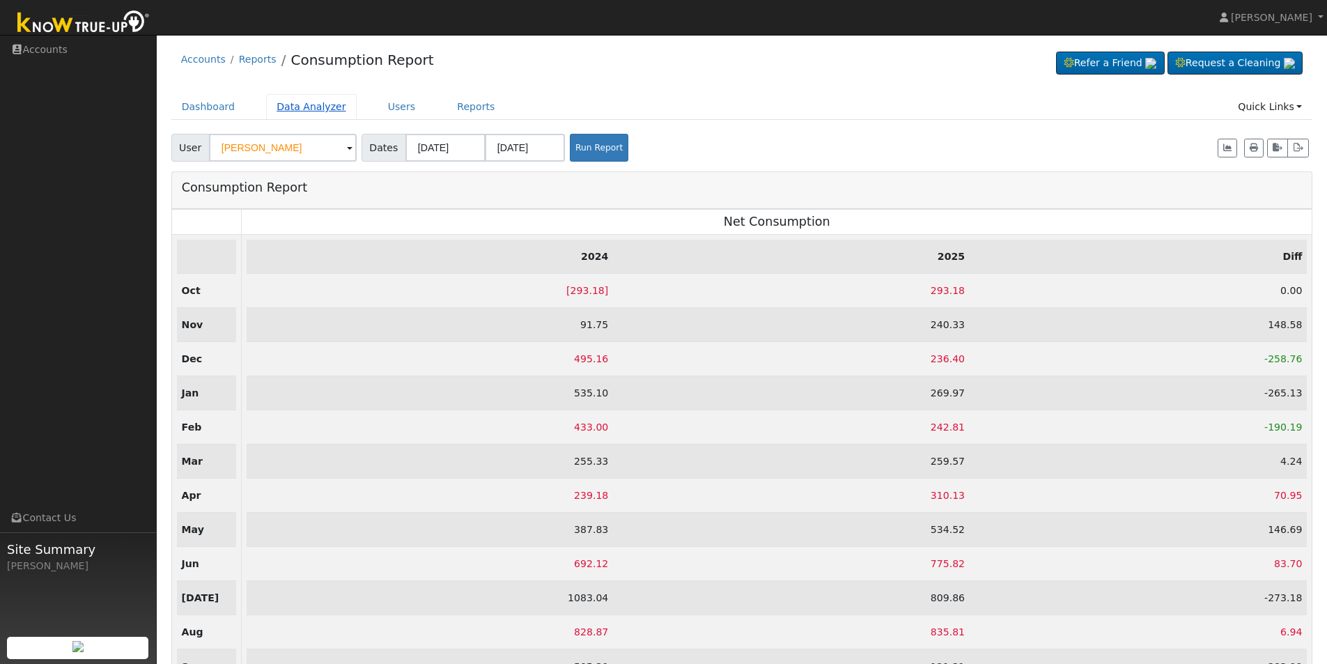
click at [314, 111] on link "Data Analyzer" at bounding box center [311, 107] width 91 height 26
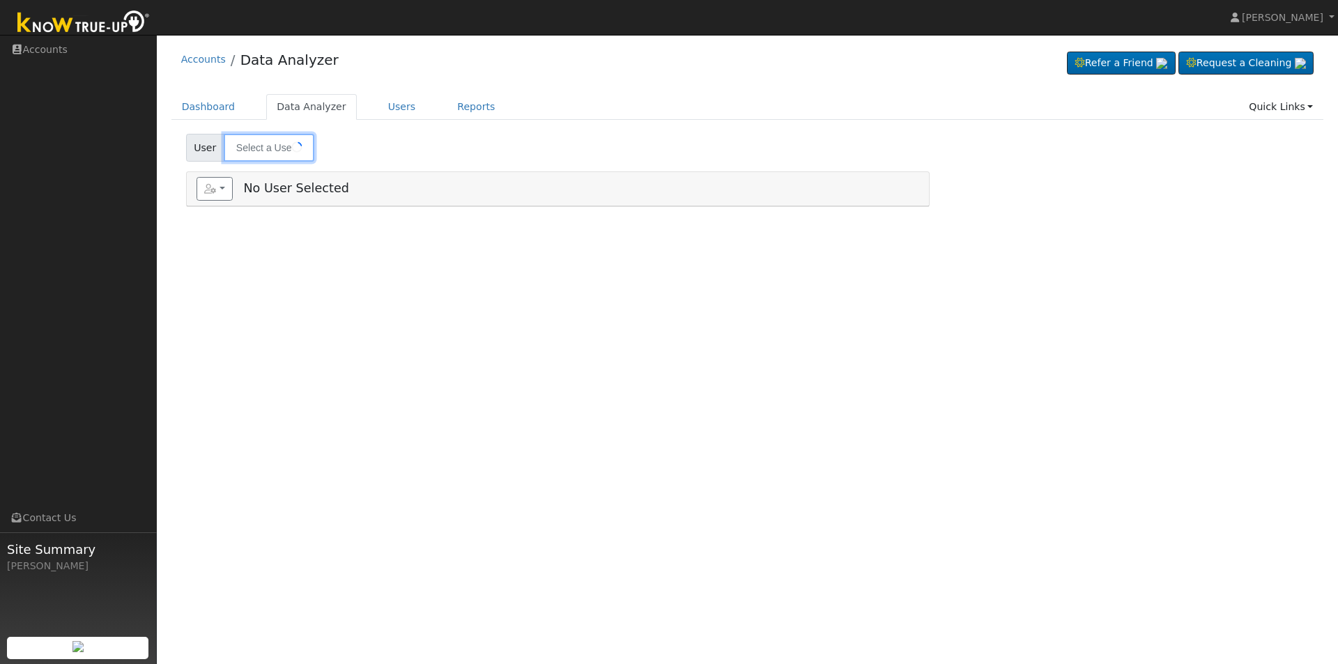
type input "[PERSON_NAME]"
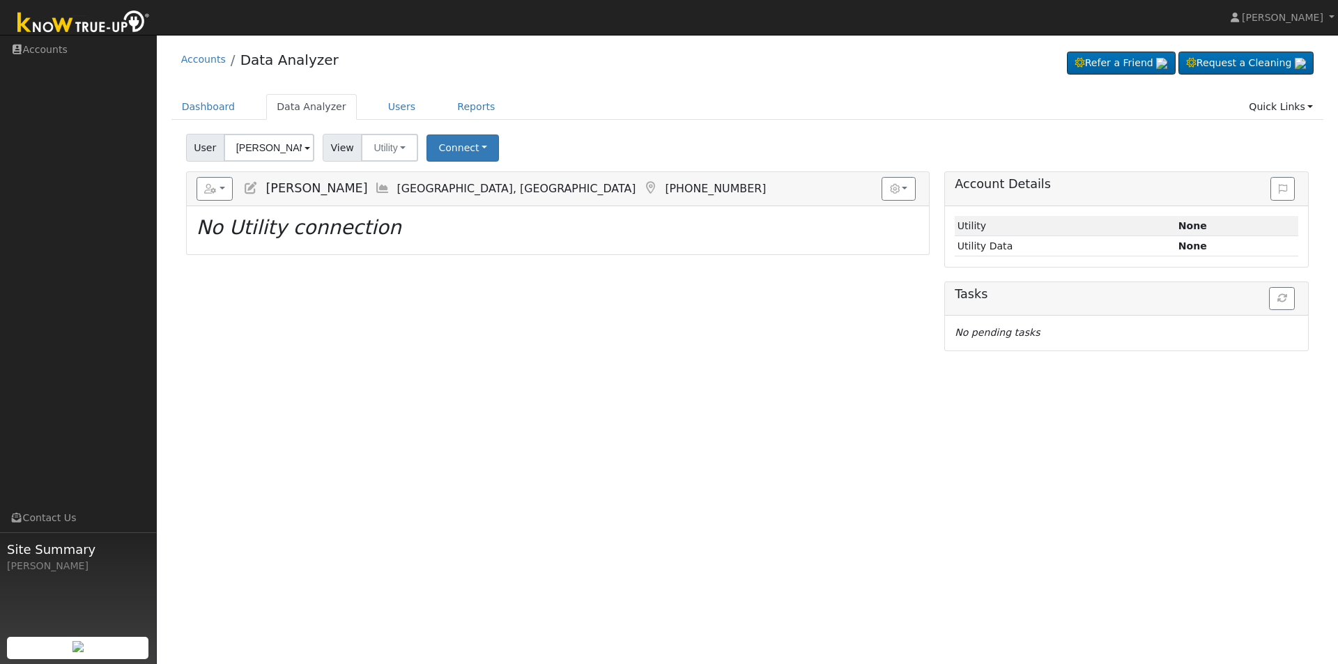
click at [306, 150] on span at bounding box center [308, 149] width 6 height 16
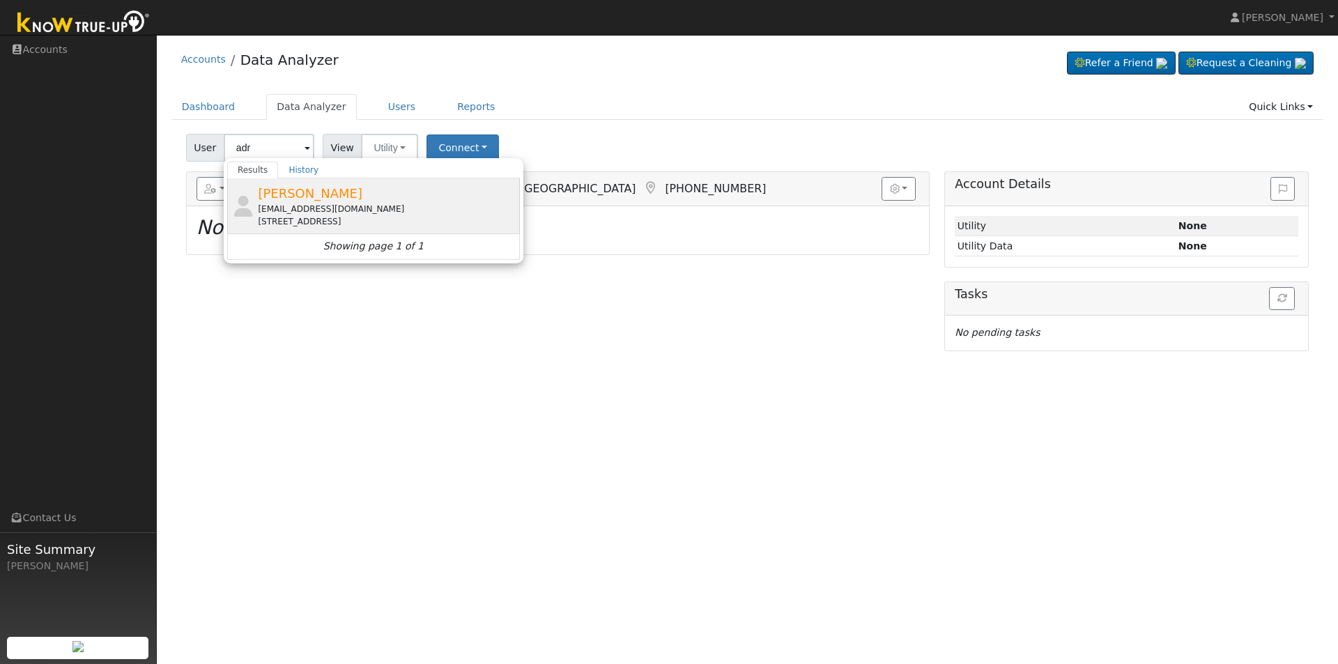
click at [288, 207] on div "[EMAIL_ADDRESS][DOMAIN_NAME]" at bounding box center [387, 209] width 259 height 13
type input "[PERSON_NAME]"
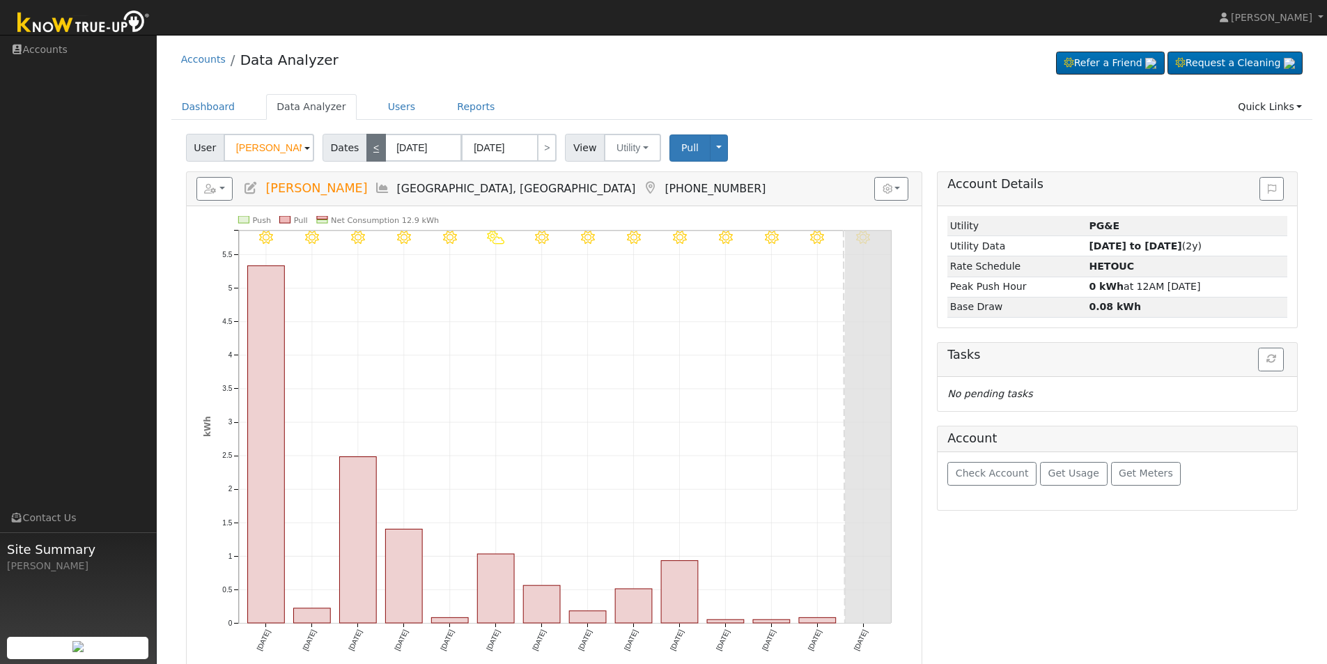
click at [373, 148] on link "<" at bounding box center [377, 148] width 20 height 28
type input "09/10/2025"
type input "09/23/2025"
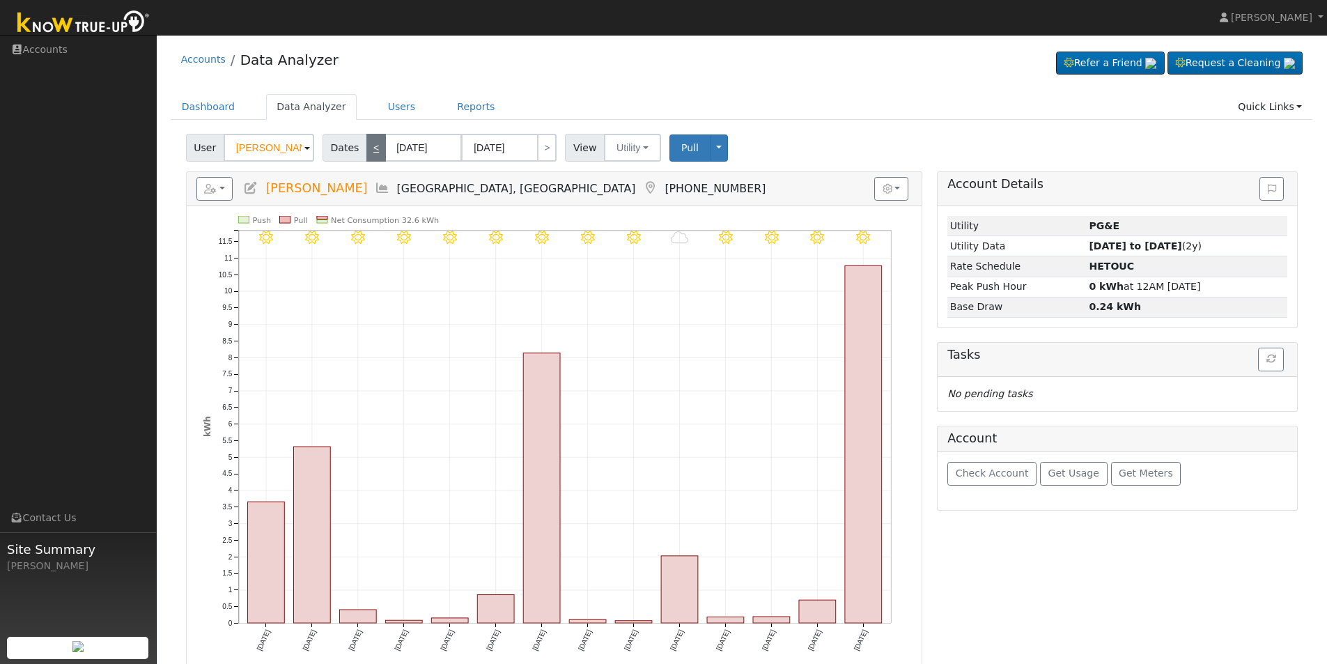
click at [373, 148] on link "<" at bounding box center [377, 148] width 20 height 28
type input "08/27/2025"
type input "09/09/2025"
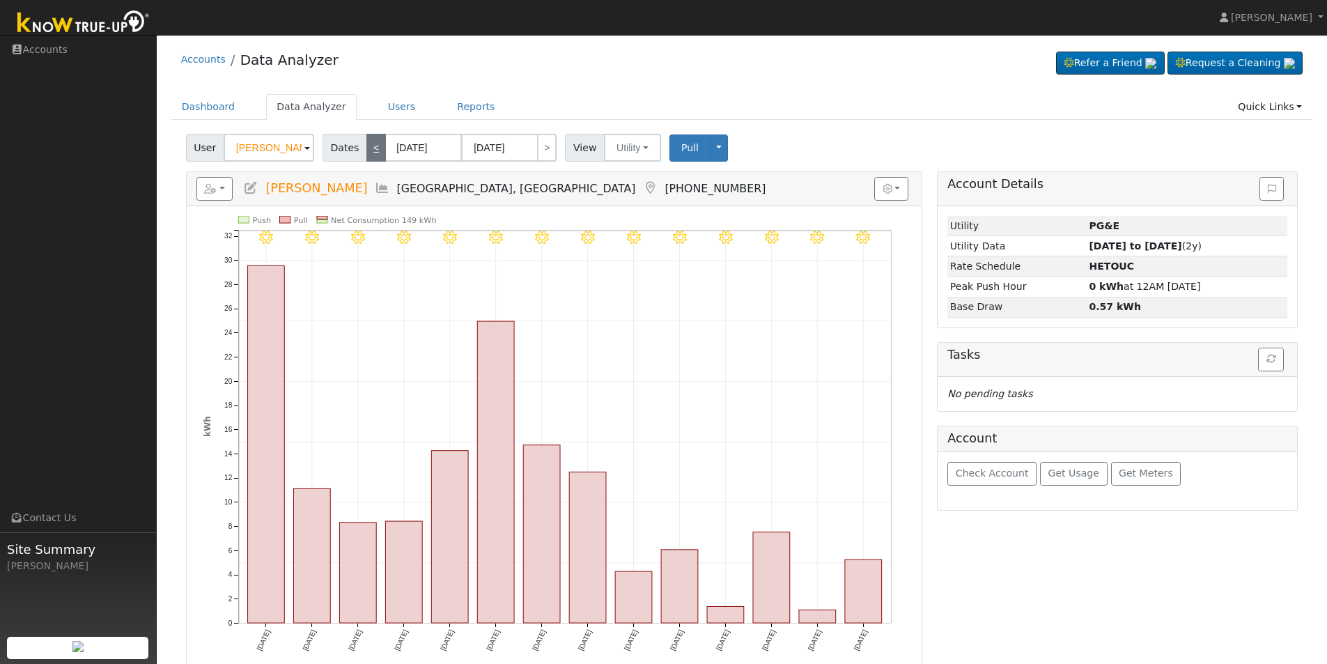
click at [373, 148] on link "<" at bounding box center [377, 148] width 20 height 28
type input "08/13/2025"
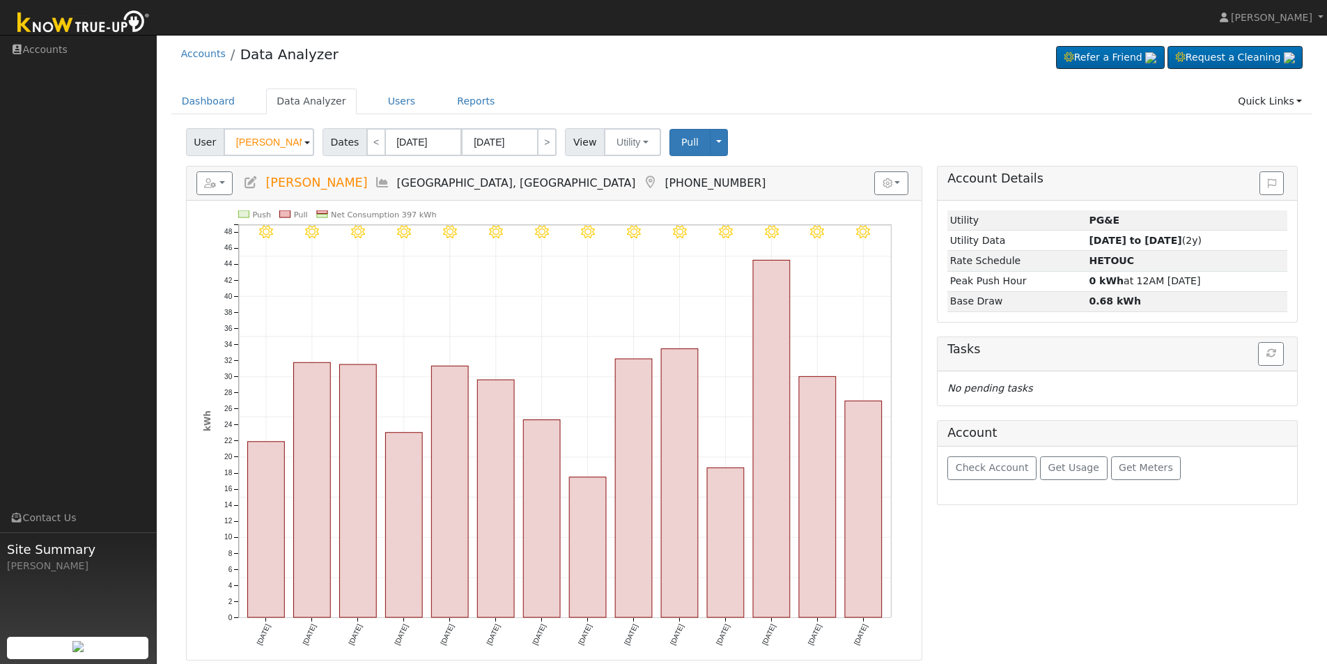
scroll to position [8, 0]
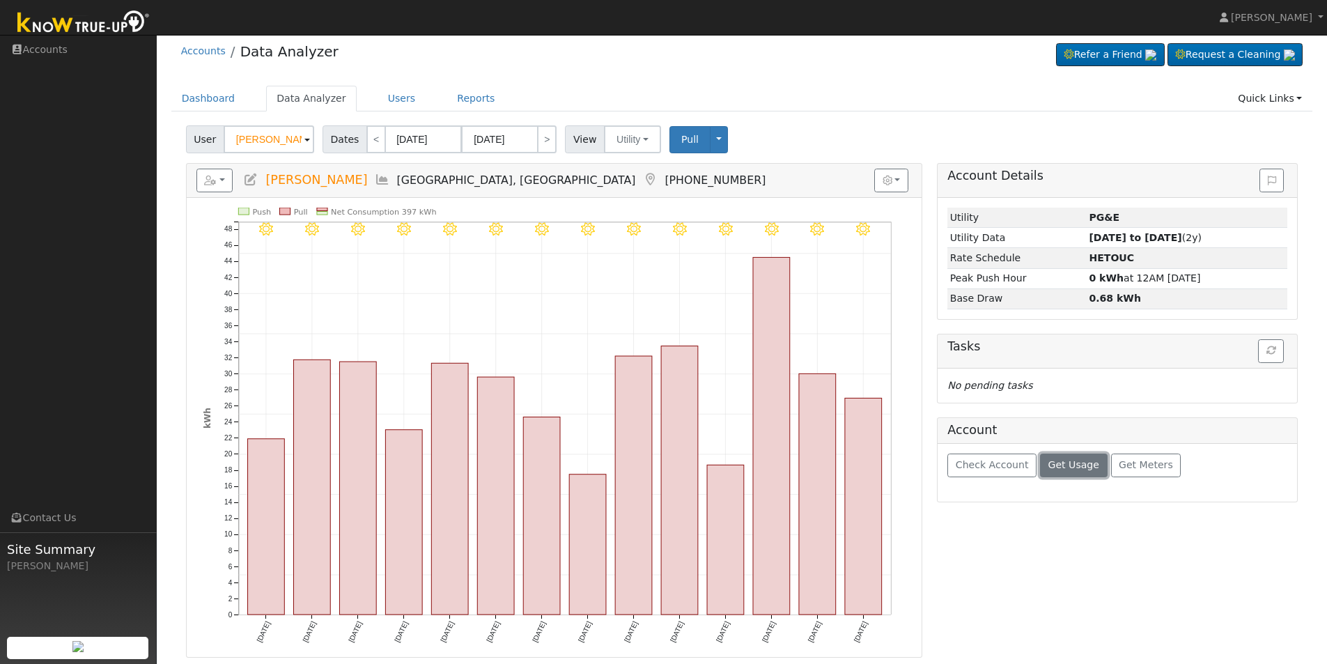
click at [1070, 474] on button "Get Usage" at bounding box center [1074, 466] width 68 height 24
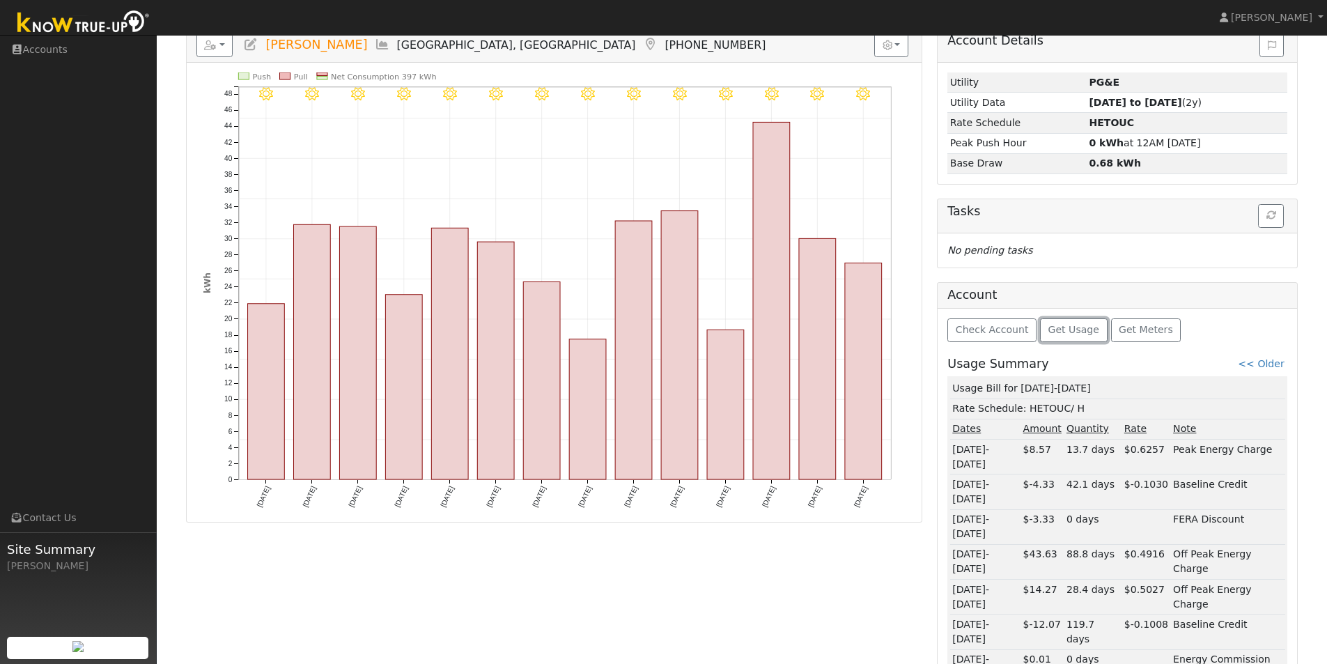
scroll to position [0, 0]
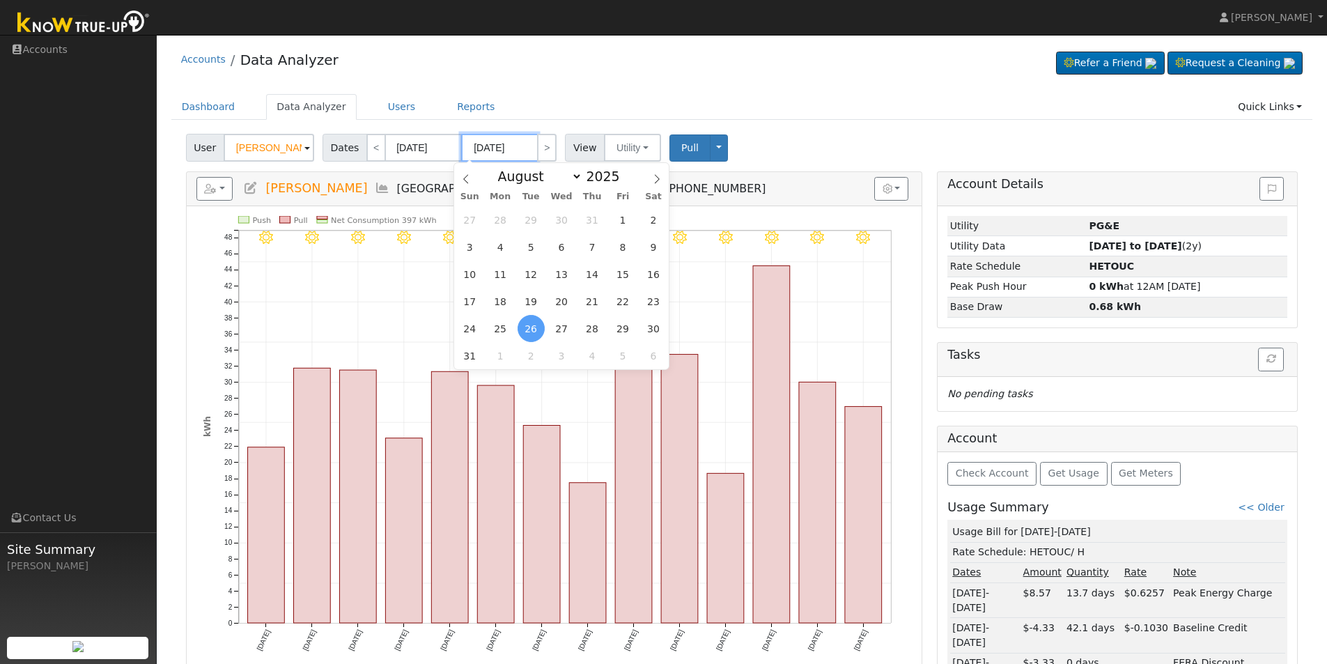
click at [518, 155] on input "08/26/2025" at bounding box center [499, 148] width 77 height 28
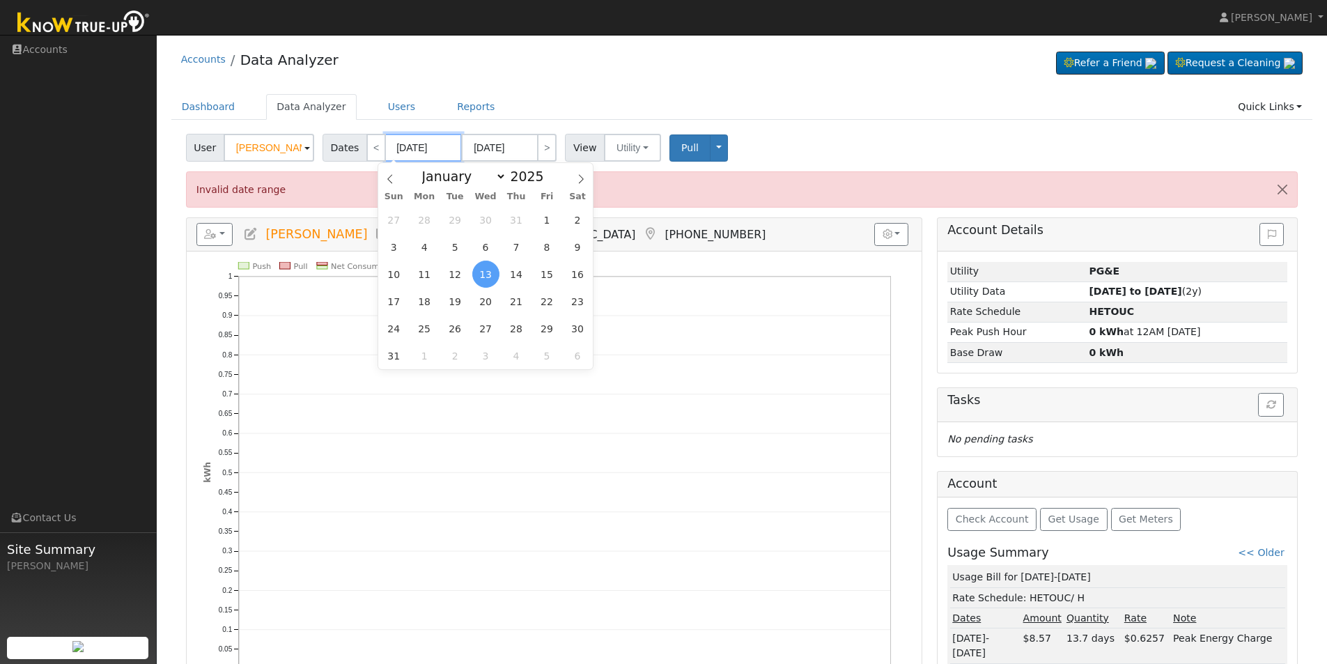
click at [441, 148] on input "08/13/2025" at bounding box center [423, 148] width 77 height 28
type input "08/26/0201"
type input "08/13/202"
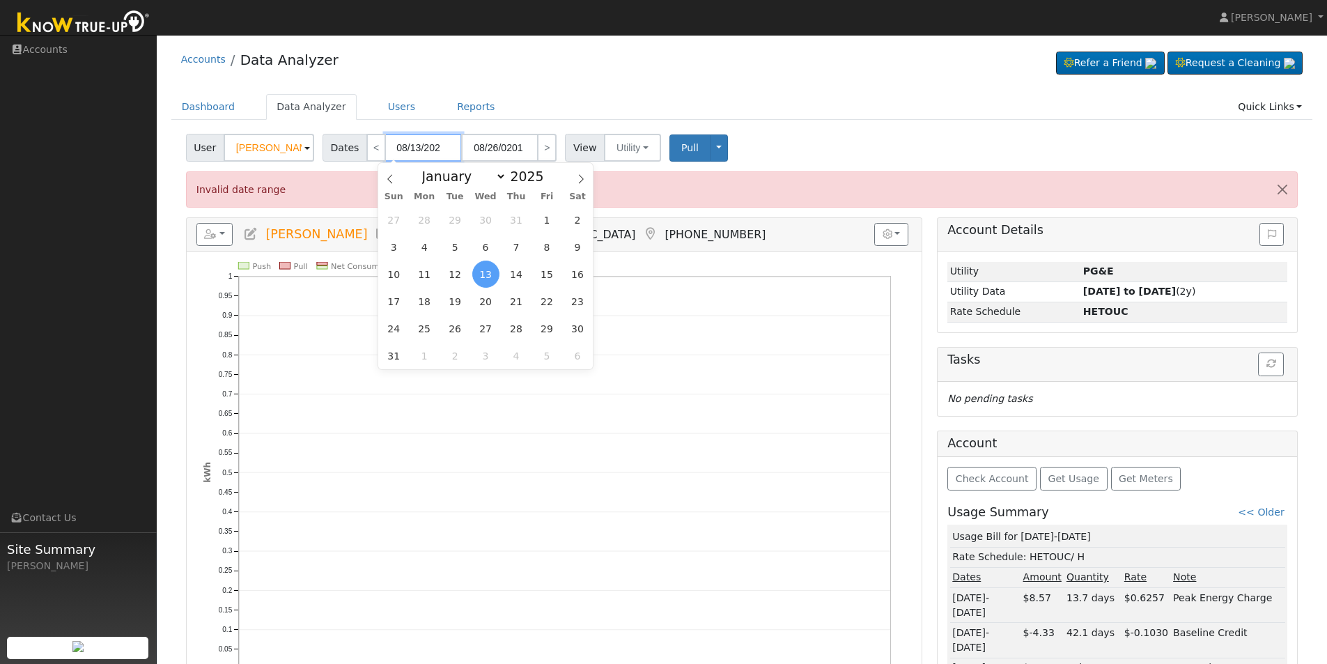
type input "08/27/2023"
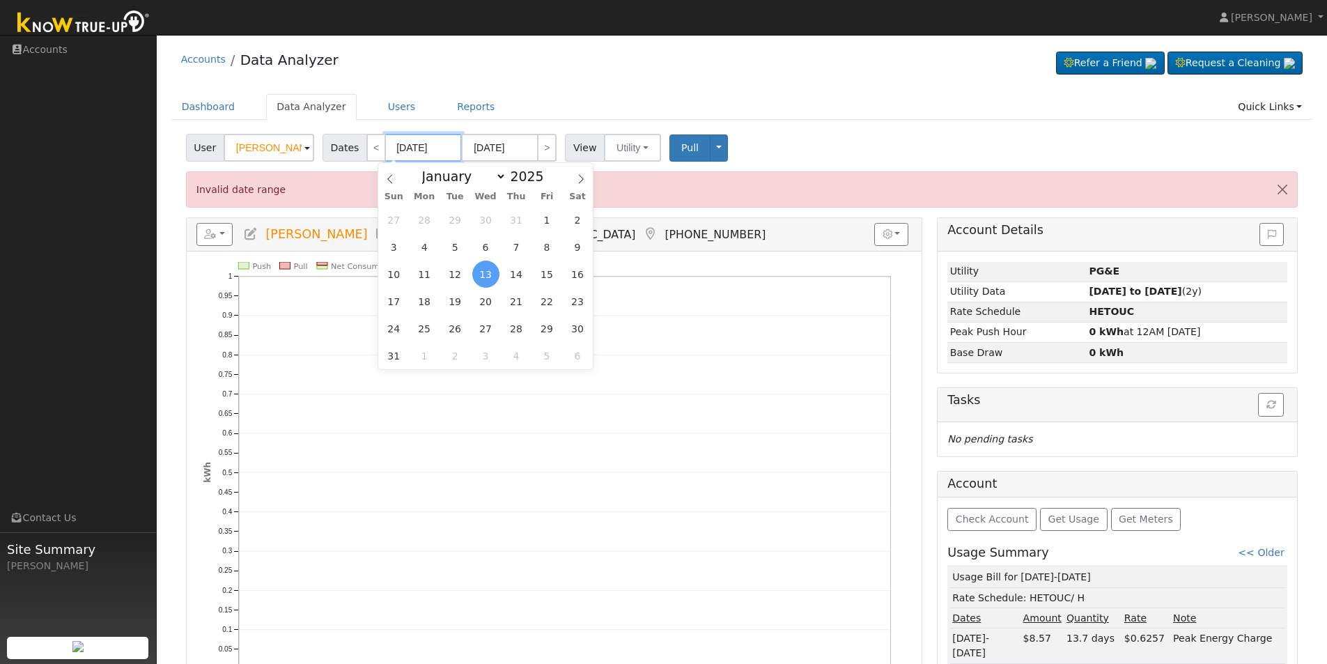
type input "08/13/2024"
click at [516, 148] on input "08/27/2023" at bounding box center [499, 148] width 77 height 28
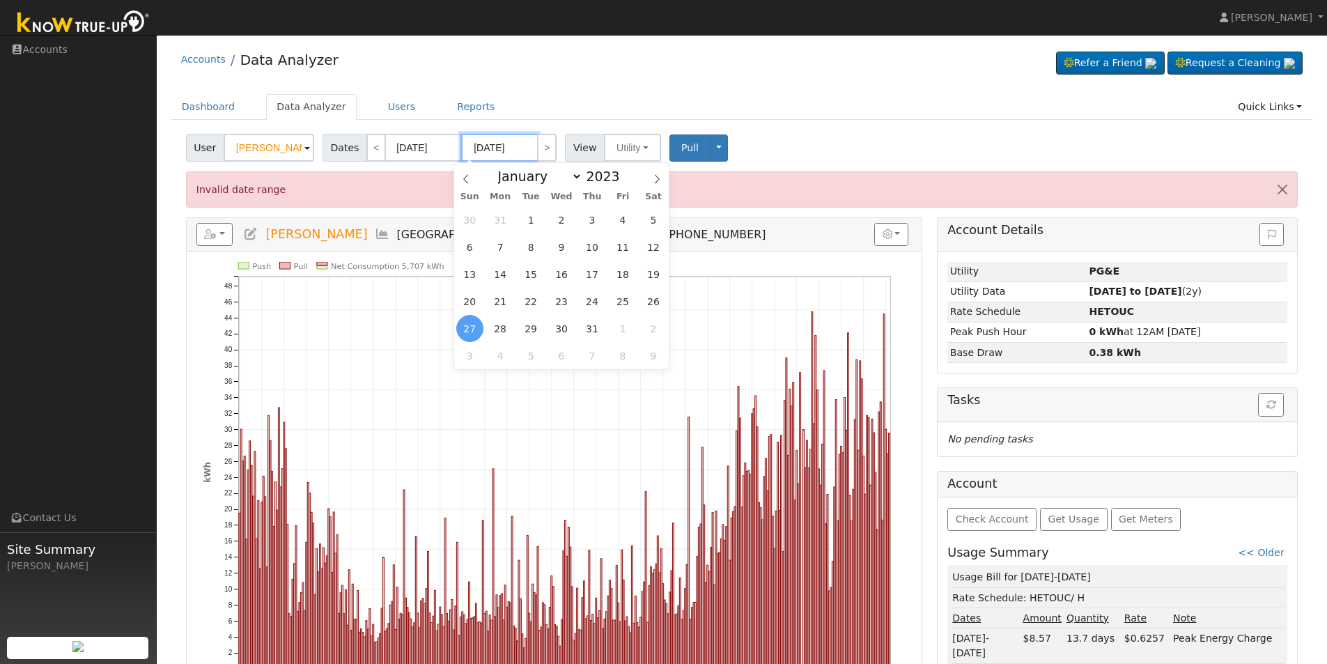
type input "08/27/2025"
click at [829, 156] on div "User Adrian Figueroa Account Default Account Default Account 1010 South Clovis …" at bounding box center [742, 145] width 1118 height 33
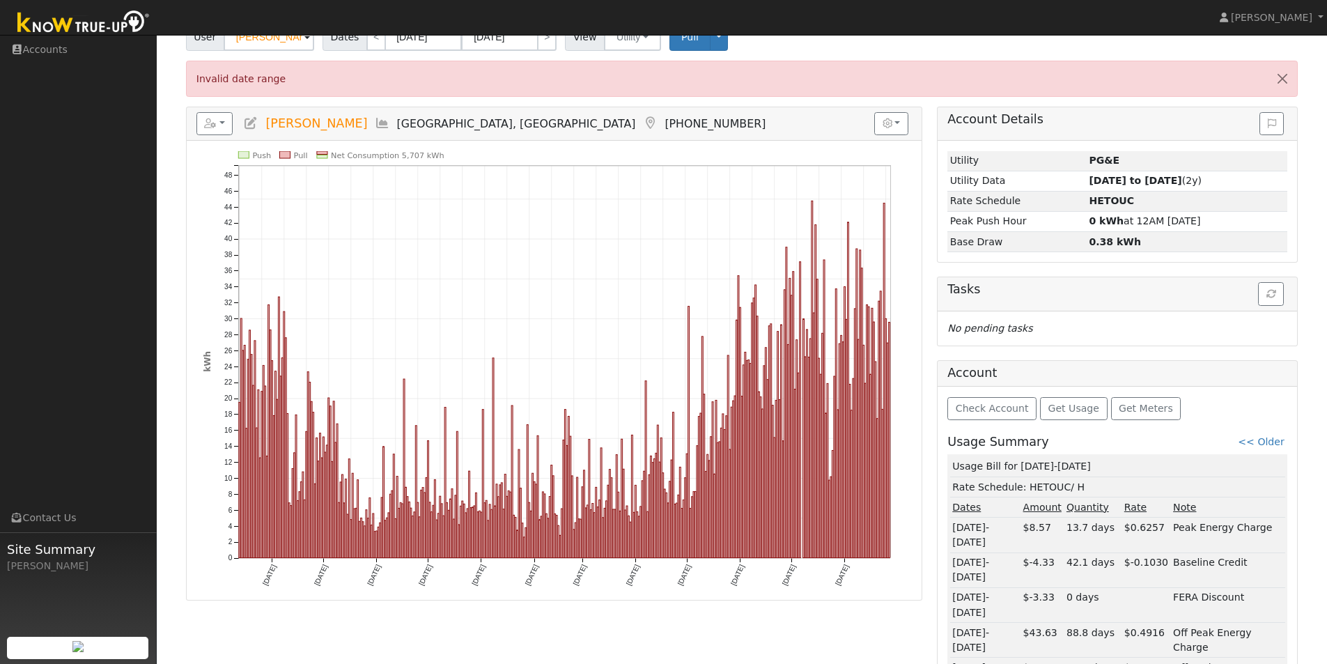
scroll to position [210, 0]
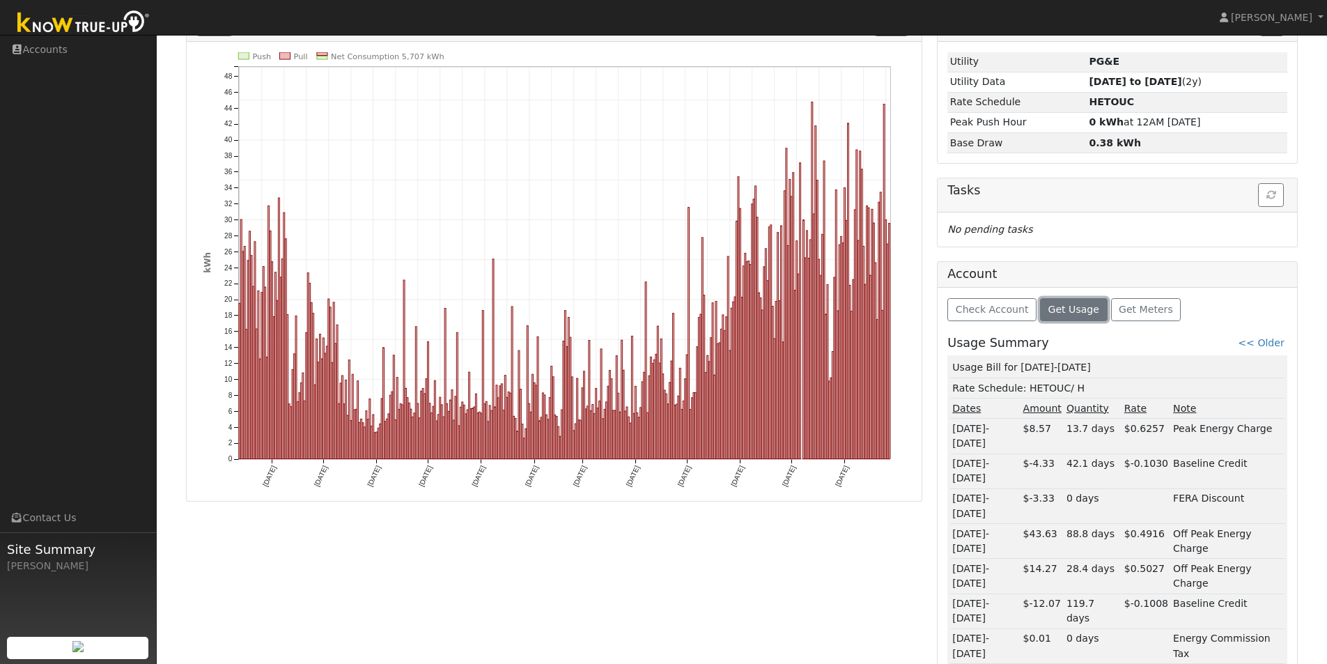
click at [1054, 310] on span "Get Usage" at bounding box center [1074, 309] width 51 height 11
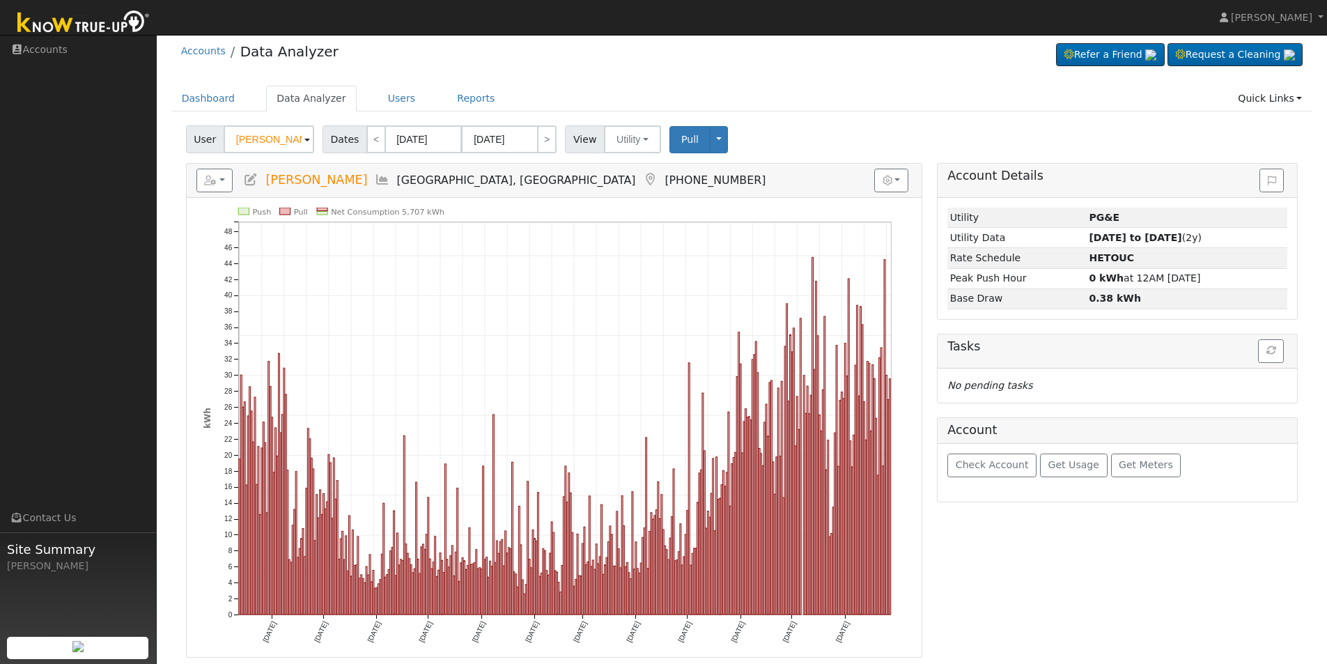
scroll to position [0, 0]
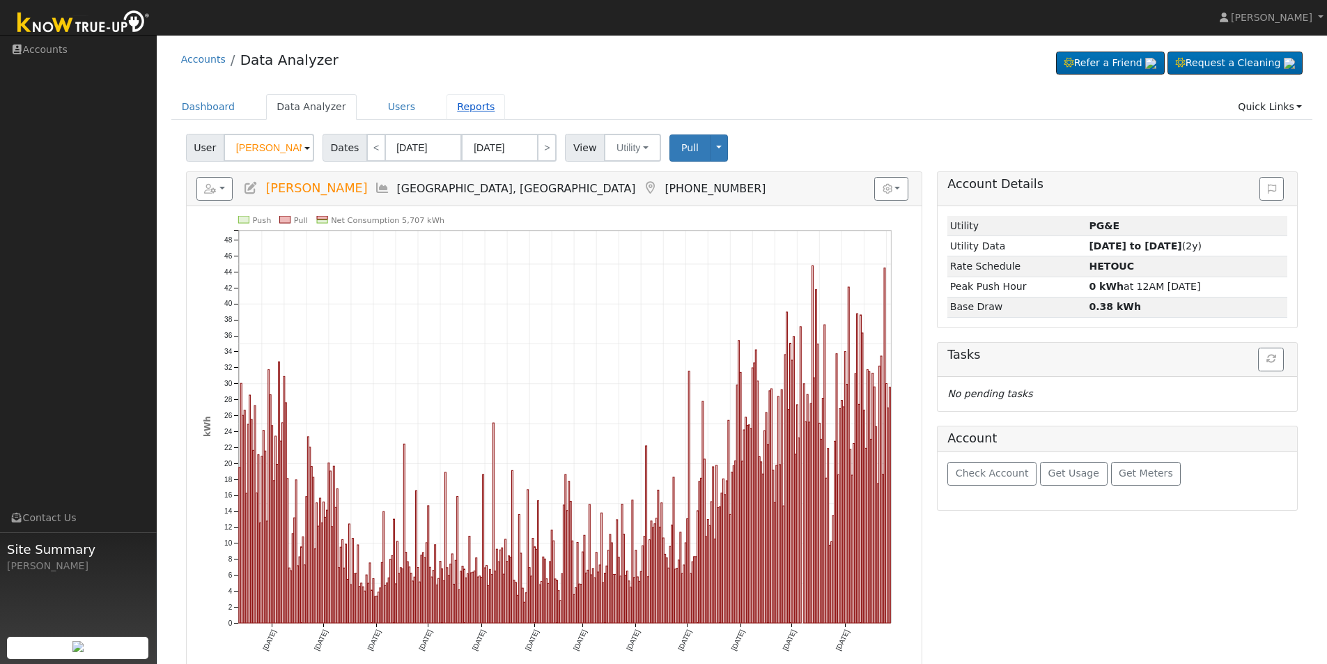
click at [467, 107] on link "Reports" at bounding box center [476, 107] width 59 height 26
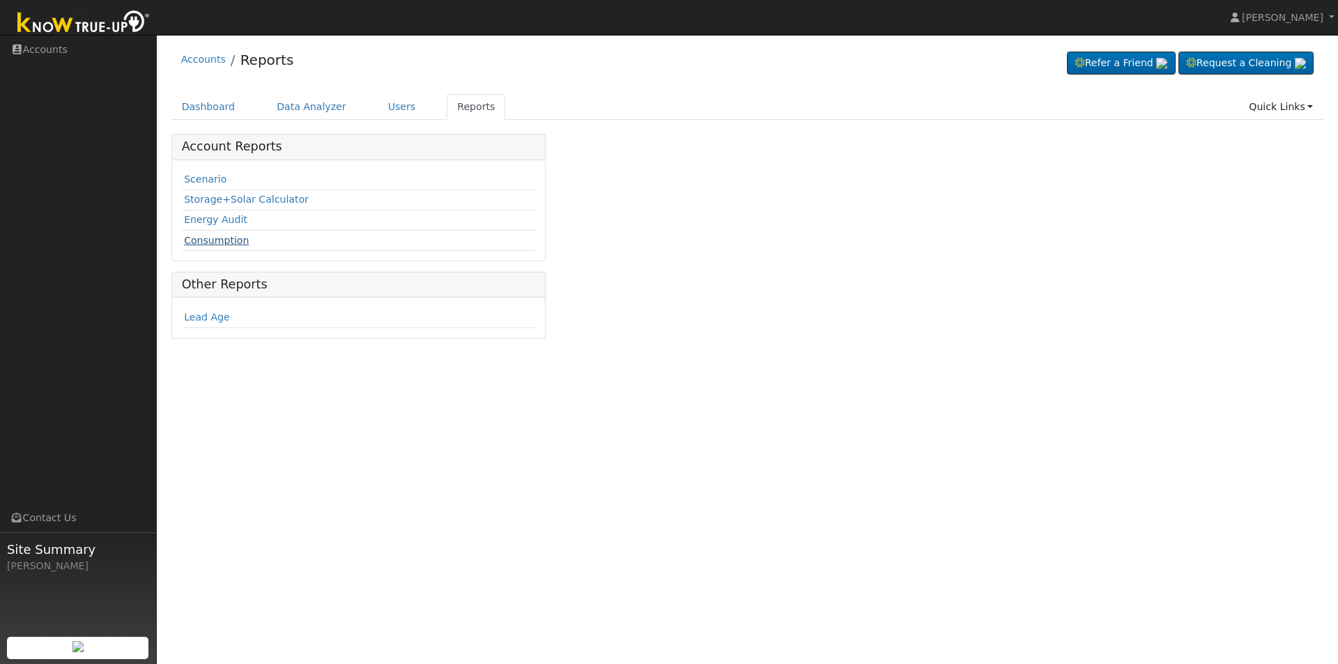
click at [205, 245] on link "Consumption" at bounding box center [216, 240] width 65 height 11
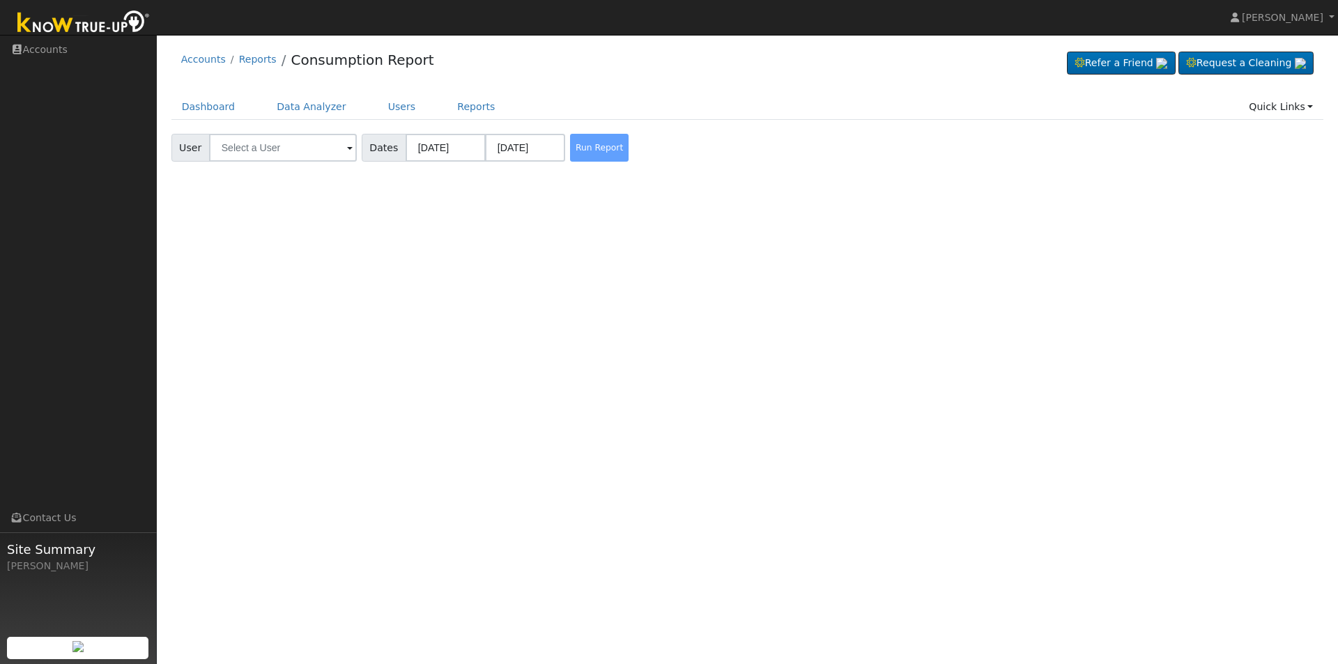
click at [347, 147] on span at bounding box center [350, 149] width 6 height 16
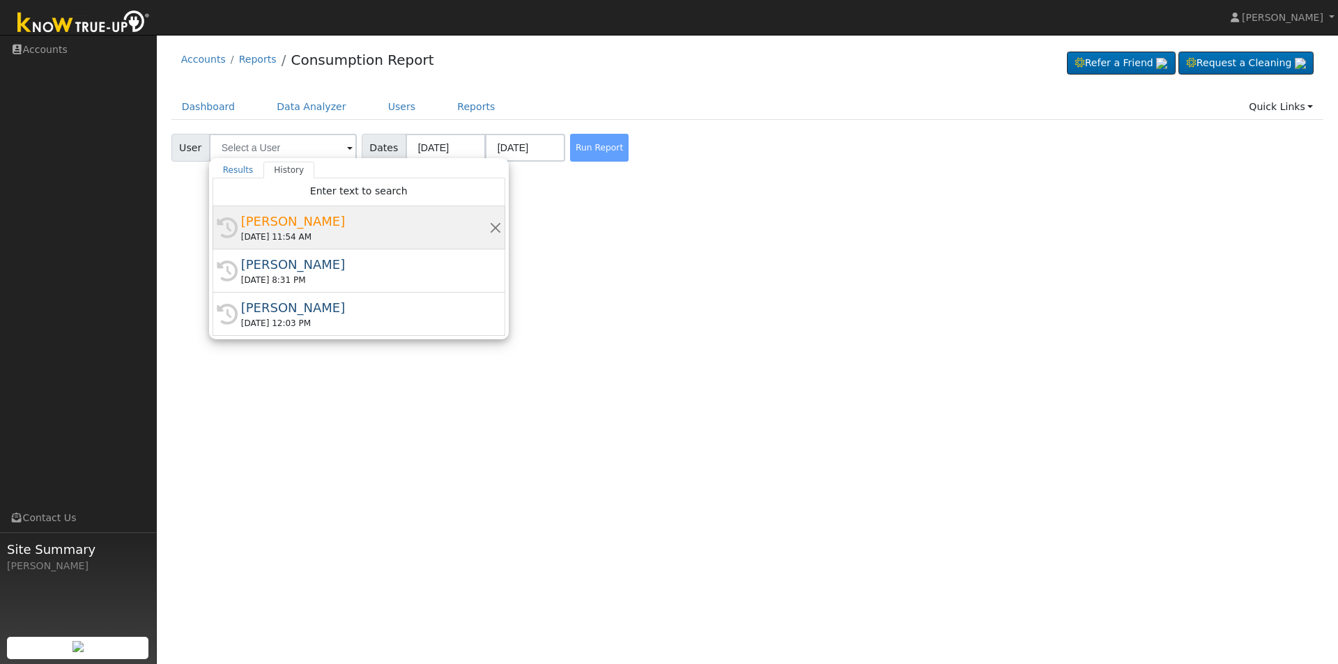
click at [263, 222] on div "[PERSON_NAME]" at bounding box center [365, 221] width 248 height 19
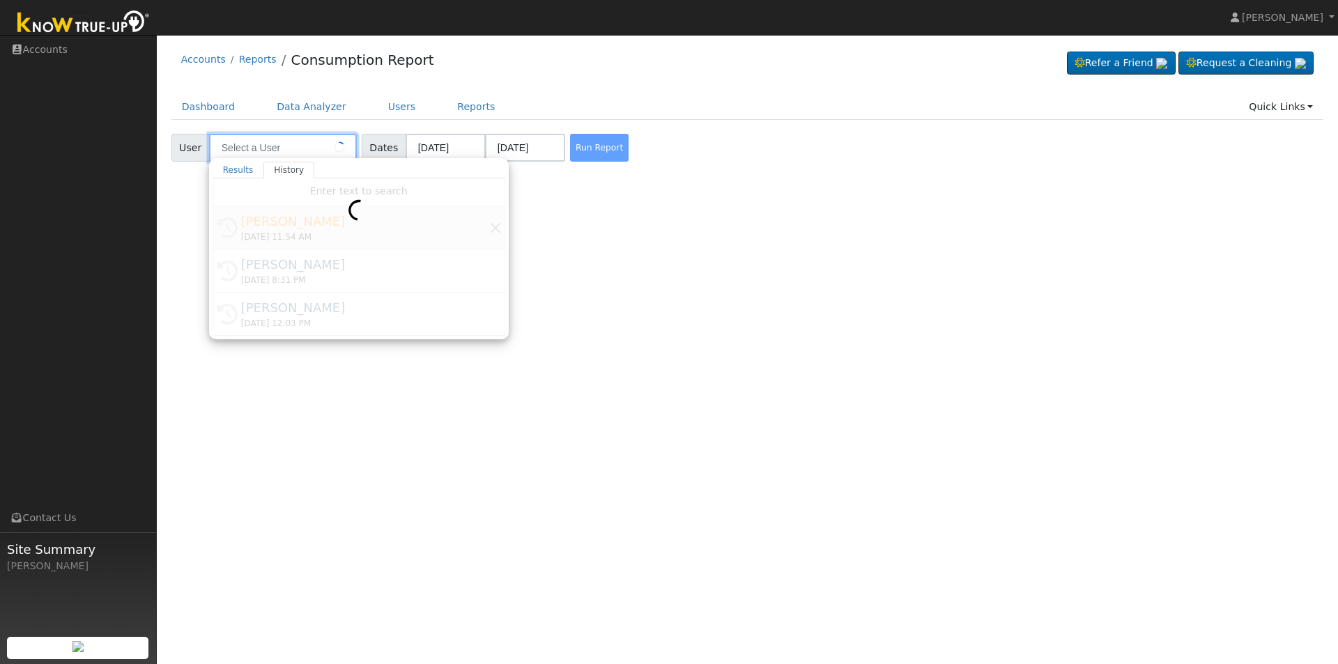
type input "[PERSON_NAME]"
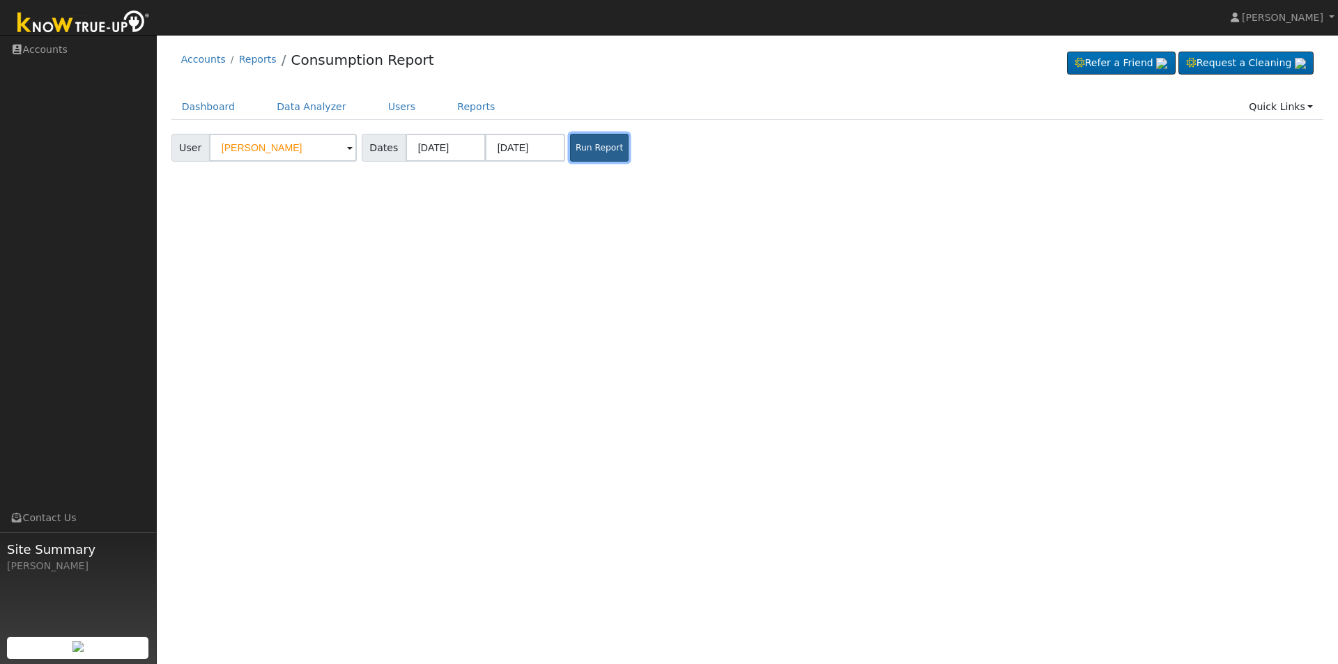
click at [591, 152] on button "Run Report" at bounding box center [599, 148] width 59 height 28
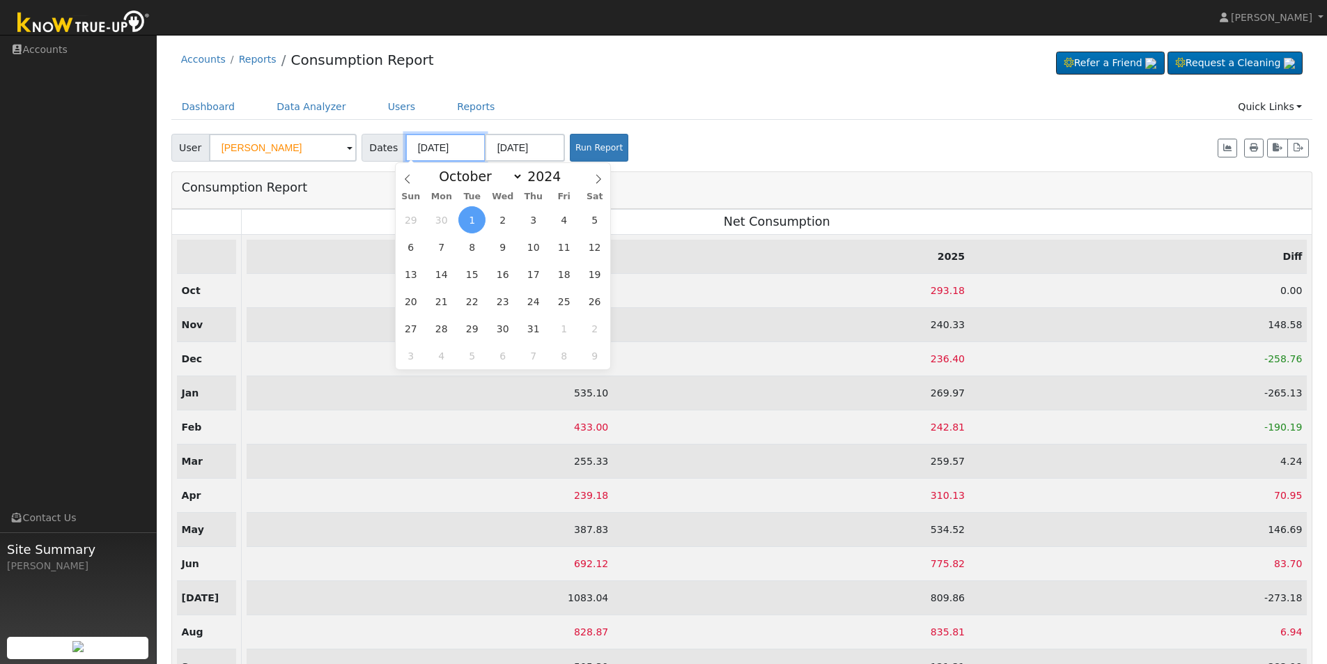
click at [416, 146] on input "[DATE]" at bounding box center [446, 148] width 80 height 28
click at [406, 182] on icon at bounding box center [408, 179] width 10 height 10
select select "8"
click at [416, 213] on span "1" at bounding box center [410, 219] width 27 height 27
type input "[DATE]"
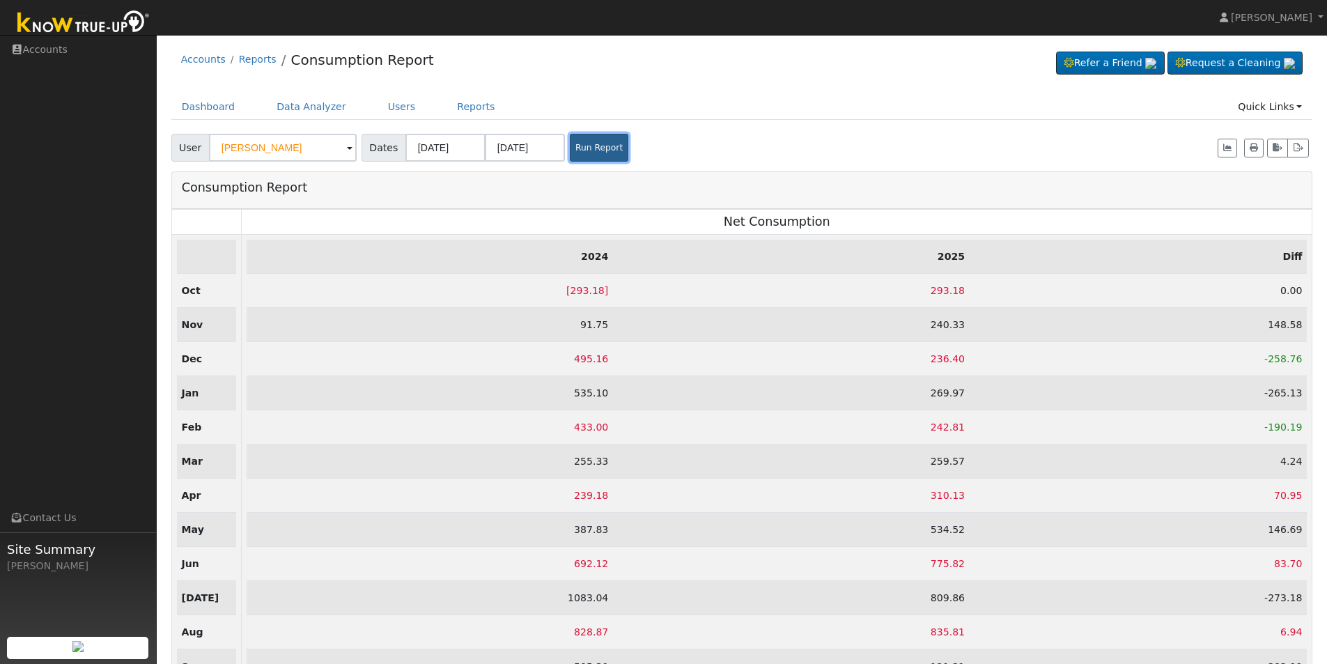
click at [576, 154] on button "Run Report" at bounding box center [599, 148] width 59 height 28
click at [415, 148] on input "[DATE]" at bounding box center [446, 148] width 80 height 28
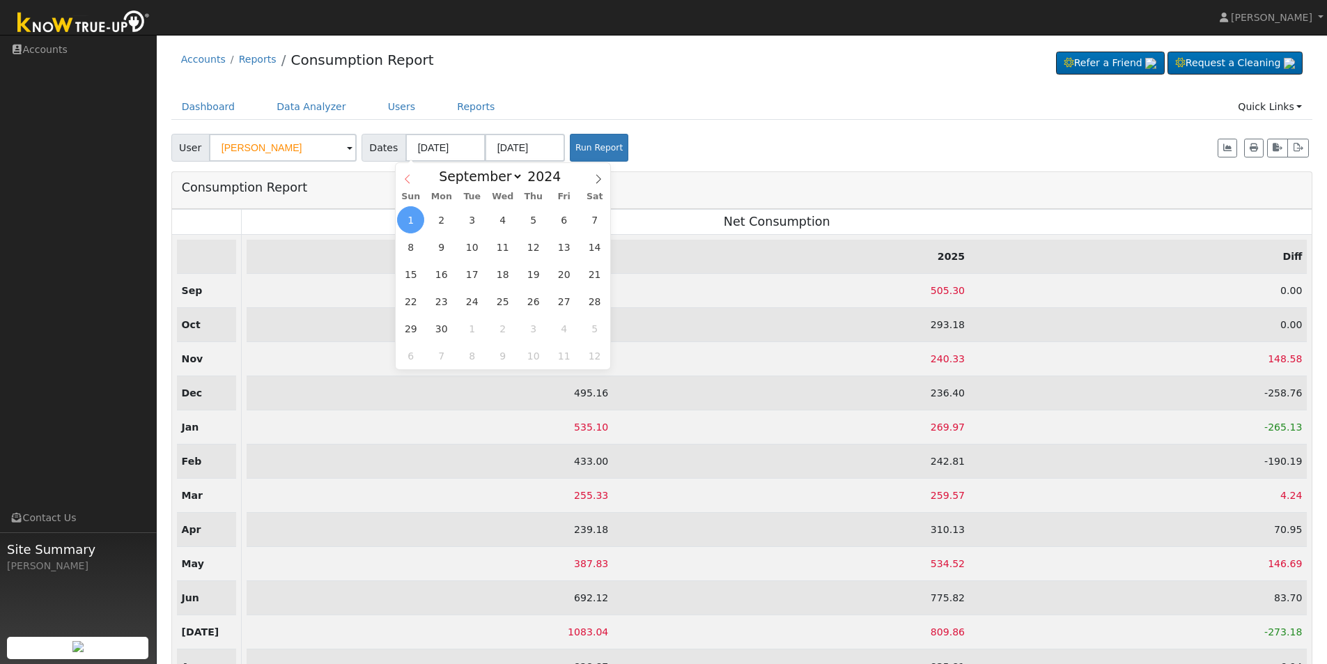
click at [400, 180] on span at bounding box center [408, 175] width 24 height 24
select select "7"
click at [535, 217] on span "1" at bounding box center [533, 219] width 27 height 27
type input "[DATE]"
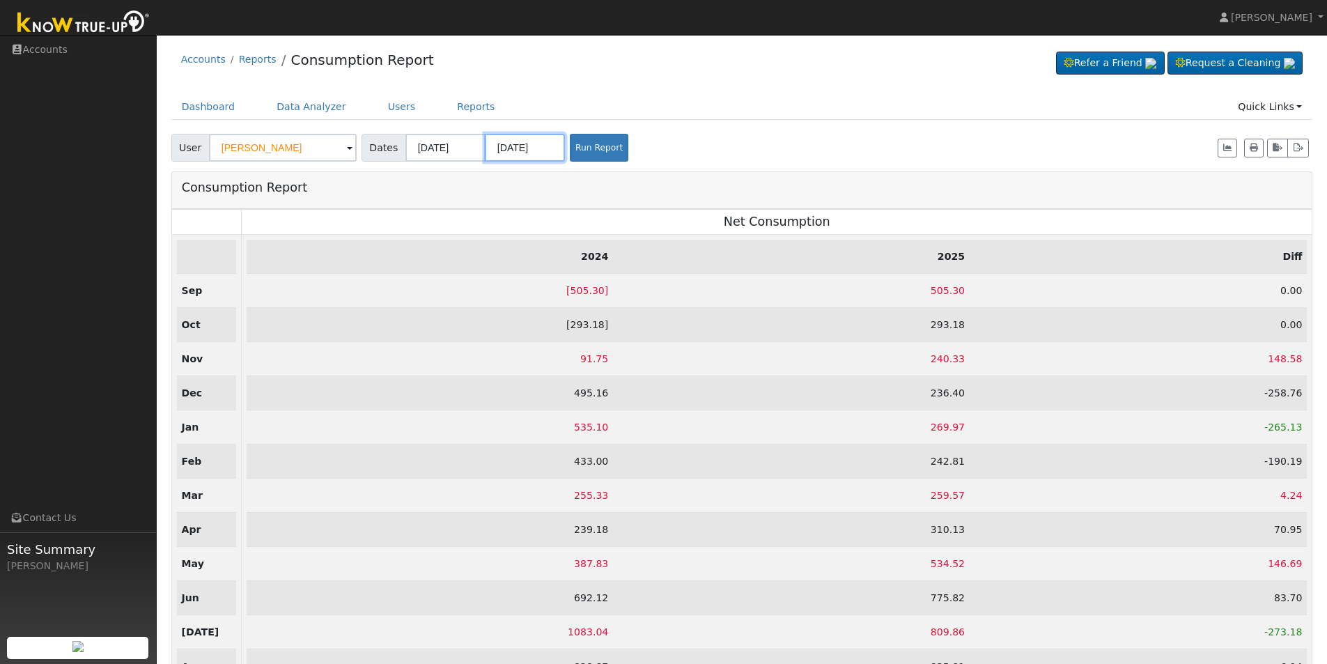
click at [538, 148] on input "[DATE]" at bounding box center [525, 148] width 80 height 28
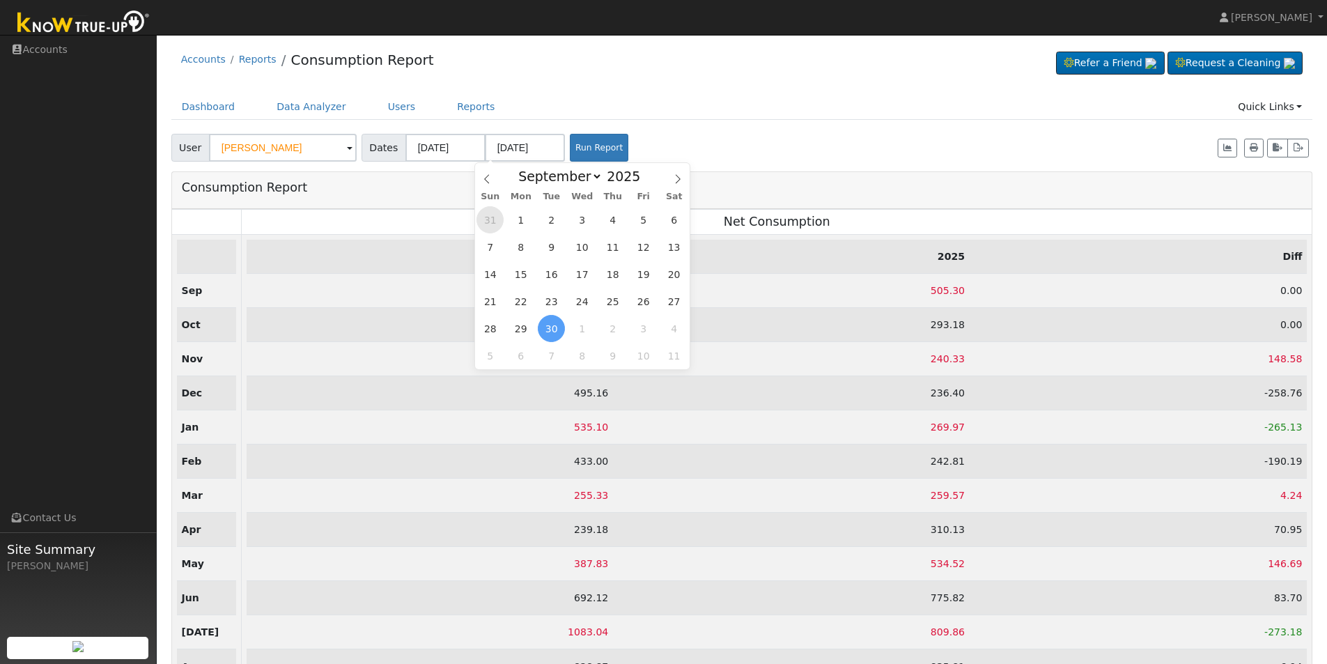
click at [491, 222] on span "31" at bounding box center [490, 219] width 27 height 27
type input "[DATE]"
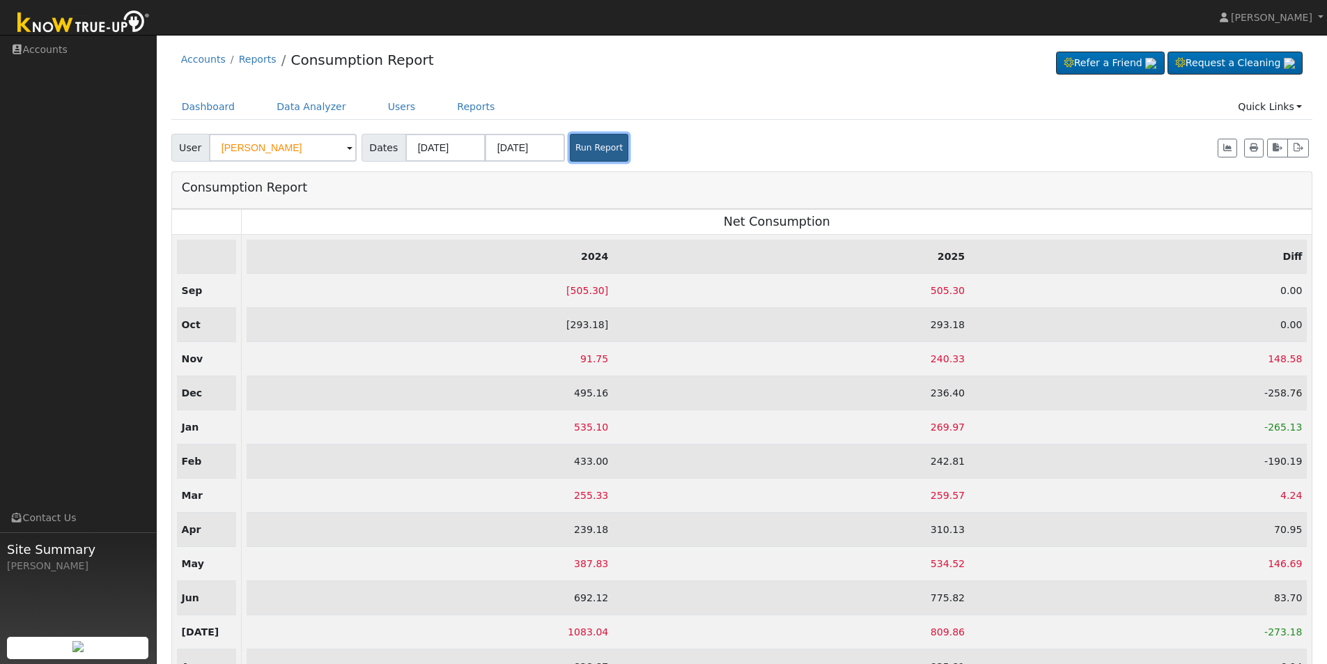
click at [578, 155] on button "Run Report" at bounding box center [599, 148] width 59 height 28
click at [1256, 150] on icon "button" at bounding box center [1254, 148] width 8 height 8
